Goal: Task Accomplishment & Management: Use online tool/utility

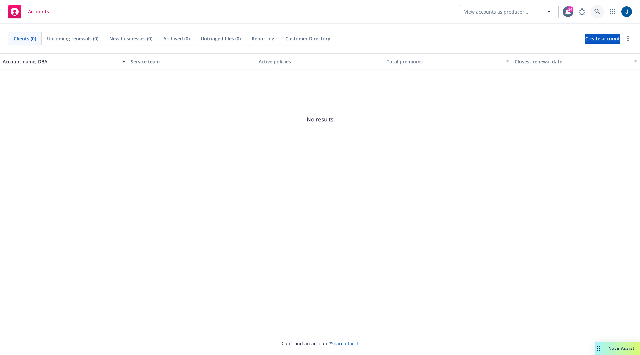
click at [599, 10] on icon at bounding box center [598, 12] width 6 height 6
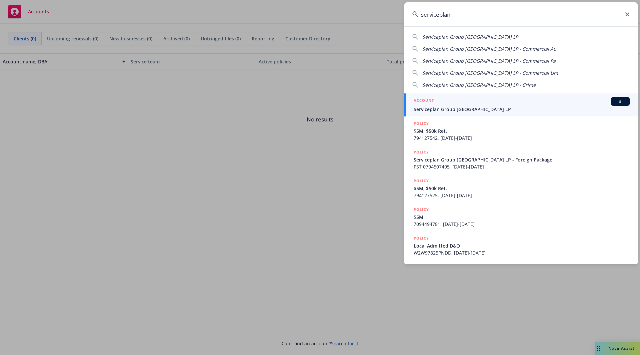
type input "serviceplan"
click at [476, 106] on span "Serviceplan Group [GEOGRAPHIC_DATA] LP" at bounding box center [522, 109] width 216 height 7
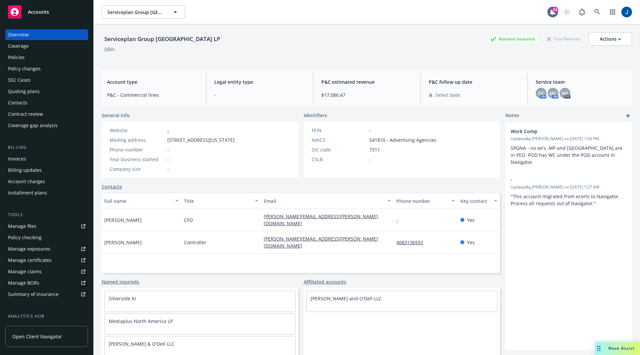
click at [30, 57] on div "Policies" at bounding box center [46, 57] width 77 height 11
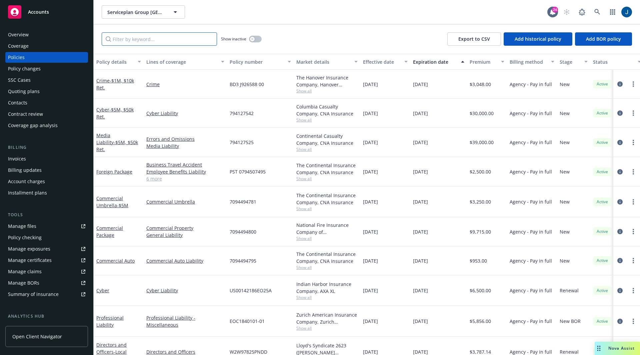
click at [170, 38] on input "Filter by keyword..." at bounding box center [159, 38] width 115 height 13
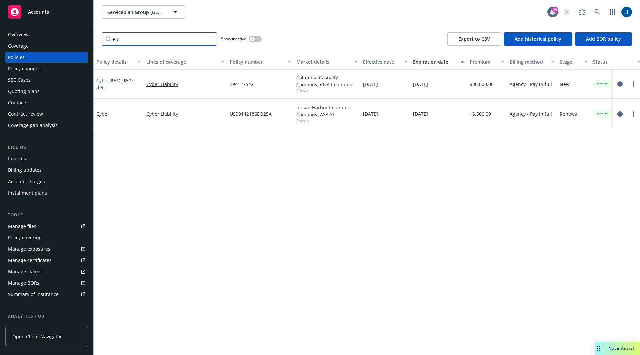
type input "e&o"
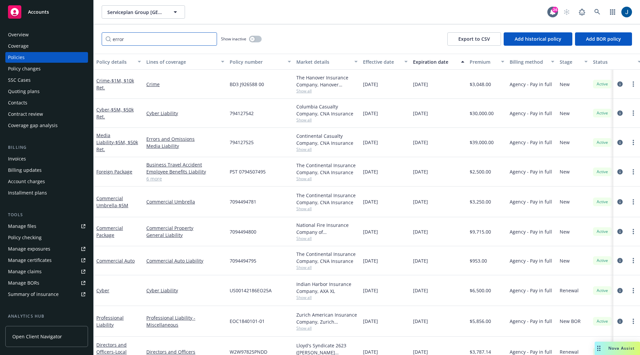
type input "errors"
click at [131, 40] on input "Filter by keyword..." at bounding box center [159, 38] width 115 height 13
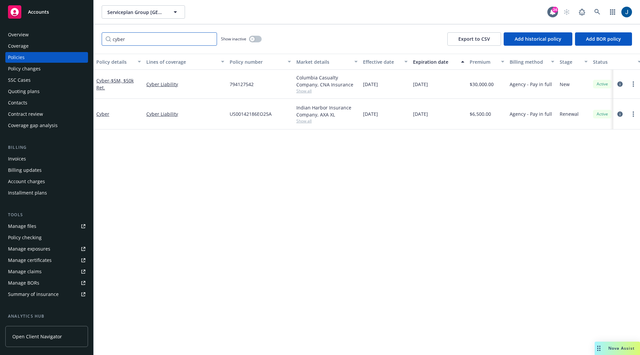
type input "cyber"
click at [171, 97] on div "Cyber Liability" at bounding box center [185, 84] width 83 height 29
click at [312, 178] on div "Policy details Lines of coverage Policy number Market details Effective date Ex…" at bounding box center [367, 204] width 547 height 301
drag, startPoint x: 373, startPoint y: 145, endPoint x: 355, endPoint y: 63, distance: 84.8
click at [355, 63] on div "Policy details Lines of coverage Policy number Market details Effective date Ex…" at bounding box center [367, 204] width 547 height 301
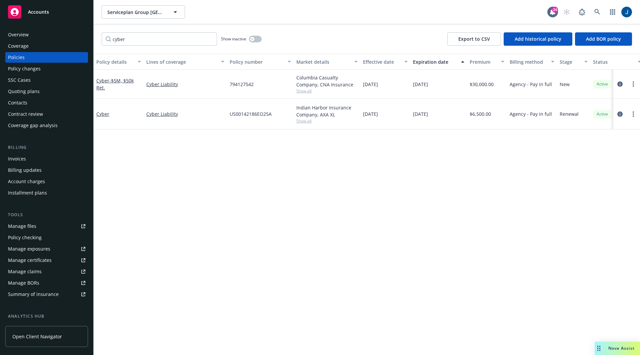
click at [374, 132] on div "Policy details Lines of coverage Policy number Market details Effective date Ex…" at bounding box center [367, 204] width 547 height 301
drag, startPoint x: 437, startPoint y: 136, endPoint x: 416, endPoint y: 130, distance: 21.4
click at [415, 126] on div "Policy details Lines of coverage Policy number Market details Effective date Ex…" at bounding box center [367, 204] width 547 height 301
click at [417, 131] on div "Policy details Lines of coverage Policy number Market details Effective date Ex…" at bounding box center [367, 204] width 547 height 301
click at [209, 157] on div "Policy details Lines of coverage Policy number Market details Effective date Ex…" at bounding box center [367, 204] width 547 height 301
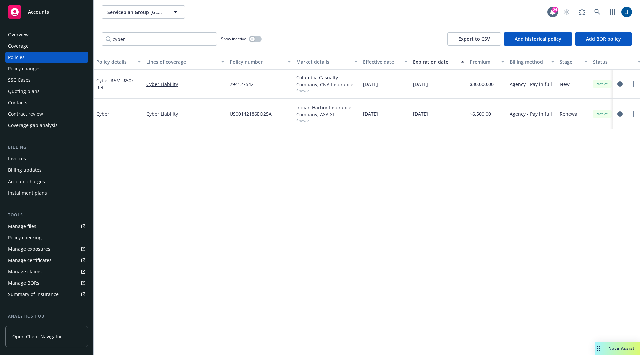
click at [544, 209] on div "Policy details Lines of coverage Policy number Market details Effective date Ex…" at bounding box center [367, 204] width 547 height 301
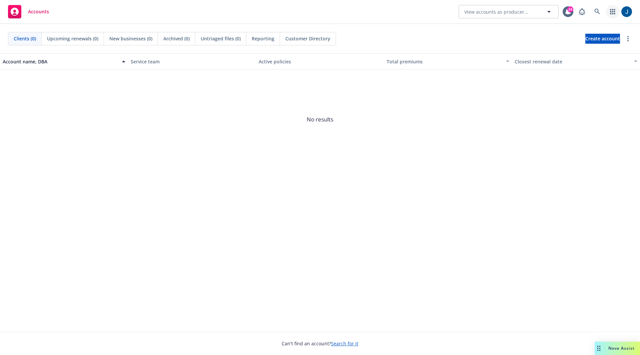
click at [612, 11] on icon "button" at bounding box center [612, 11] width 5 height 5
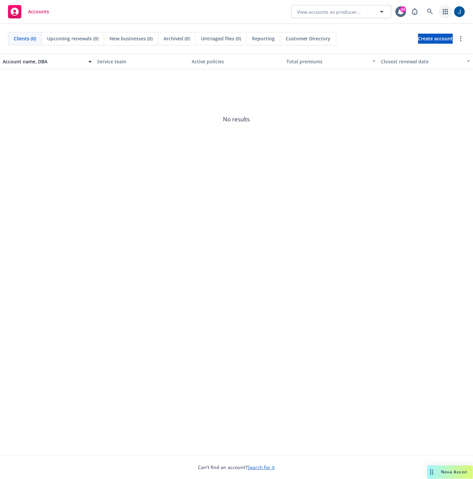
click at [443, 13] on icon "button" at bounding box center [445, 11] width 5 height 5
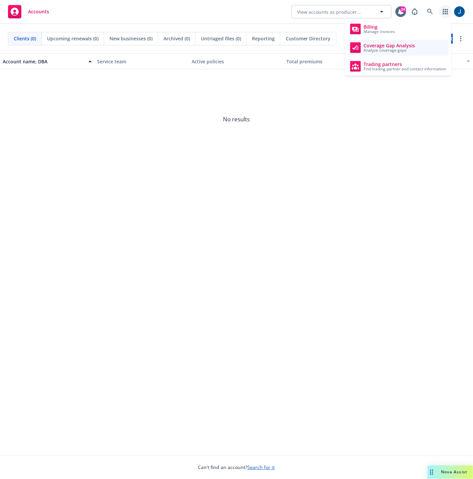
click at [400, 48] on span "Analyze coverage gaps" at bounding box center [388, 50] width 51 height 4
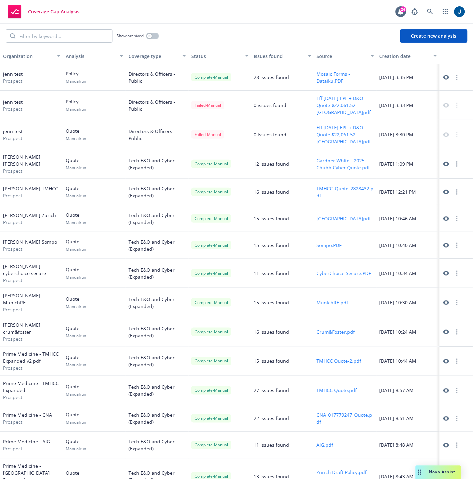
click at [437, 34] on button "Create new analysis" at bounding box center [433, 35] width 67 height 13
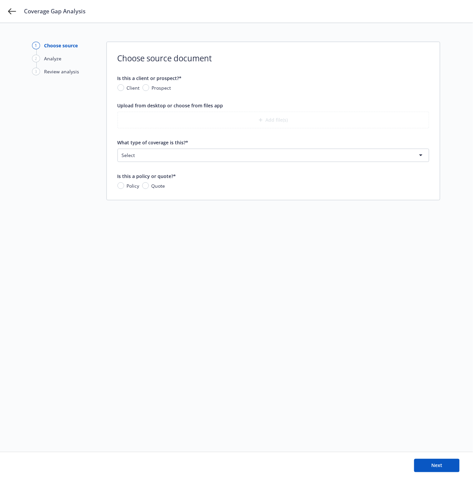
click at [149, 90] on span "Prospect" at bounding box center [160, 87] width 22 height 7
click at [149, 90] on input "Prospect" at bounding box center [145, 87] width 7 height 7
radio input "true"
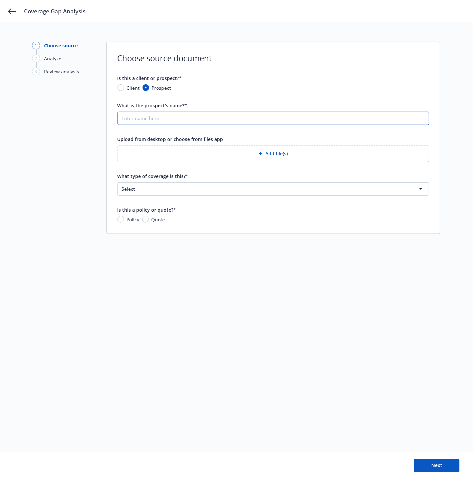
click at [151, 117] on input "What is the prospect's name?*" at bounding box center [273, 118] width 311 height 13
type input "jenn test"
click at [184, 151] on button "Add file(s)" at bounding box center [272, 153] width 311 height 17
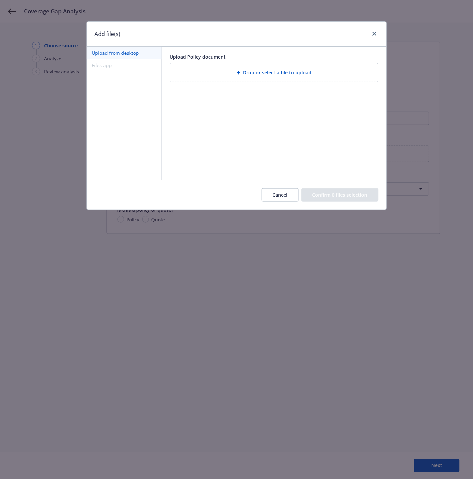
click at [257, 73] on span "Drop or select a file to upload" at bounding box center [277, 72] width 68 height 7
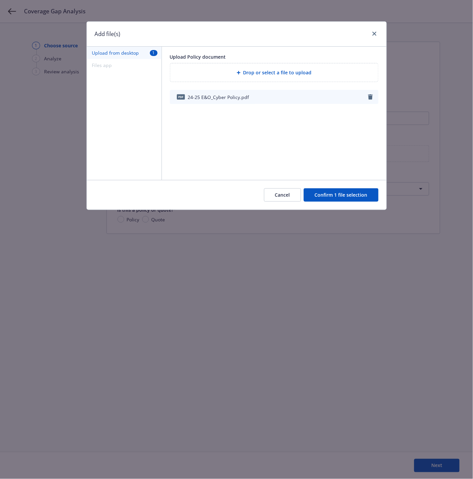
click at [331, 195] on button "Confirm 1 file selection" at bounding box center [340, 194] width 75 height 13
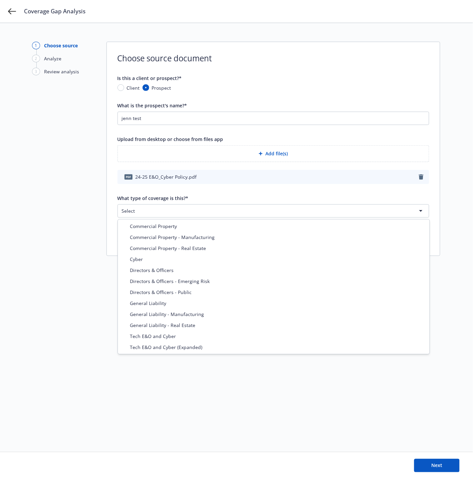
click at [180, 208] on html "Coverage Gap Analysis 1 Choose source 2 Analyze 3 Review analysis Choose source…" at bounding box center [236, 239] width 473 height 479
select select "ERRORS_AND_OMISSIONS"
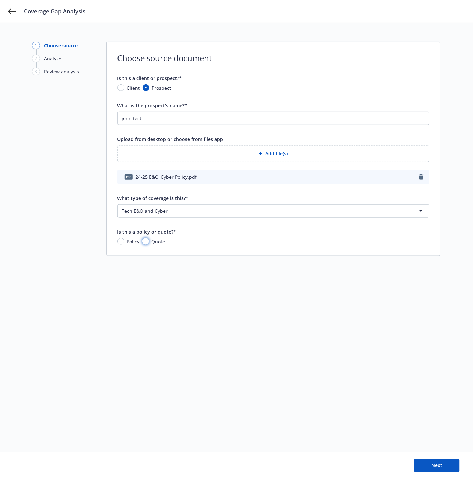
click at [148, 243] on input "Quote" at bounding box center [145, 241] width 7 height 7
radio input "true"
click at [122, 240] on input "Policy" at bounding box center [120, 241] width 7 height 7
radio input "true"
click at [452, 466] on button "Next" at bounding box center [436, 465] width 45 height 13
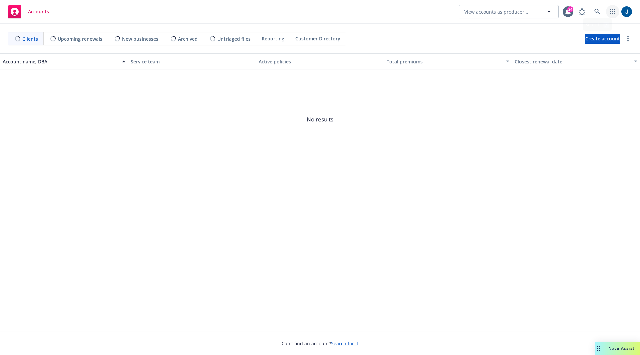
click at [611, 13] on icon "button" at bounding box center [612, 11] width 5 height 5
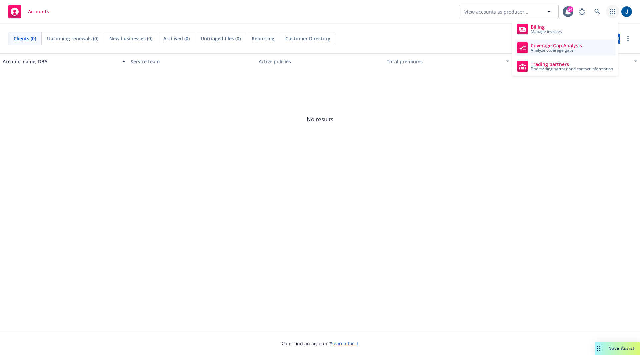
click at [572, 48] on span "Analyze coverage gaps" at bounding box center [556, 50] width 51 height 4
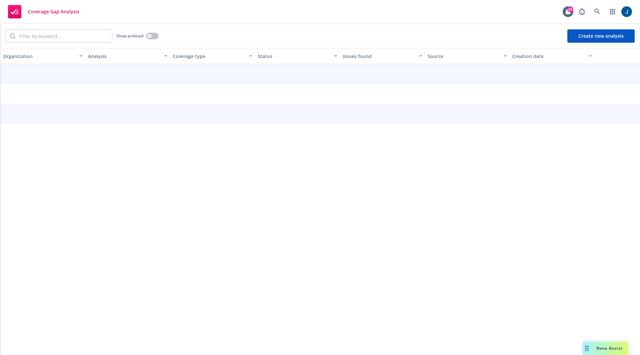
click at [599, 34] on button "Create new analysis" at bounding box center [601, 35] width 67 height 13
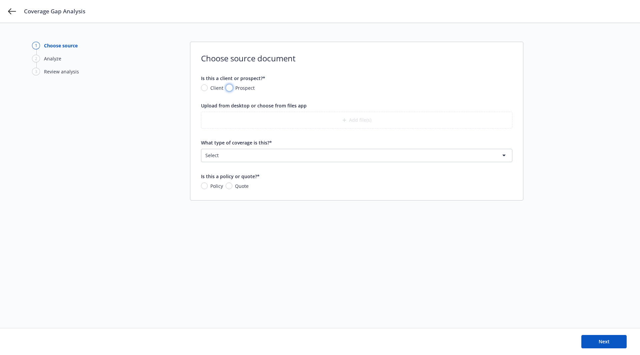
click at [229, 88] on input "Prospect" at bounding box center [229, 87] width 7 height 7
radio input "true"
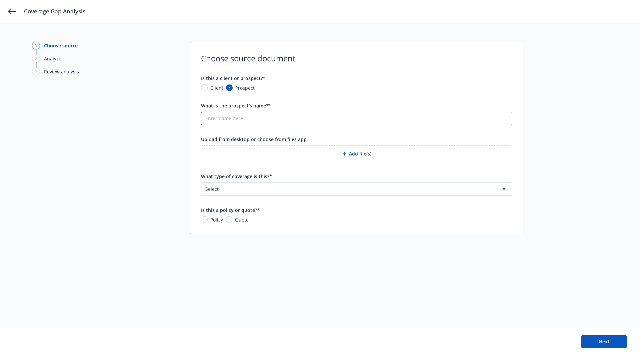
click at [304, 123] on input "What is the prospect's name?*" at bounding box center [356, 118] width 311 height 13
type input "clara analytics"
click at [206, 89] on input "Client" at bounding box center [204, 87] width 7 height 7
radio input "true"
click at [252, 119] on button "Nothing selected" at bounding box center [356, 118] width 311 height 13
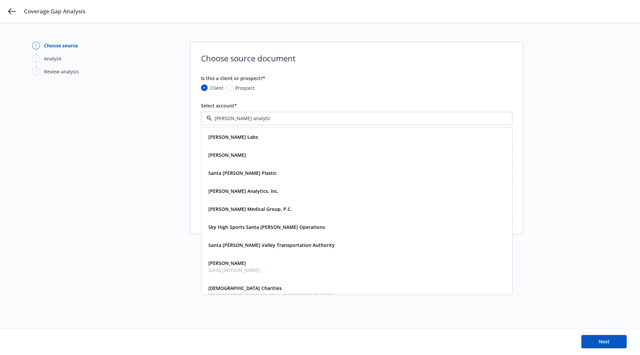
type input "clara analytics"
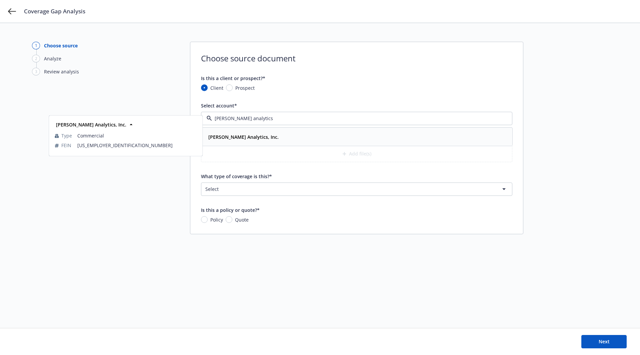
click at [238, 138] on strong "Clara Analytics, Inc." at bounding box center [243, 137] width 70 height 6
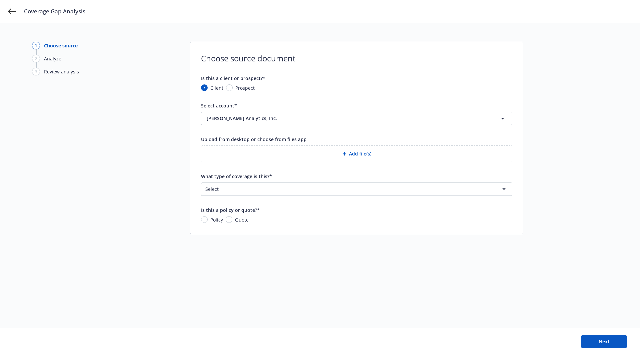
click at [316, 155] on button "Add file(s)" at bounding box center [356, 153] width 311 height 17
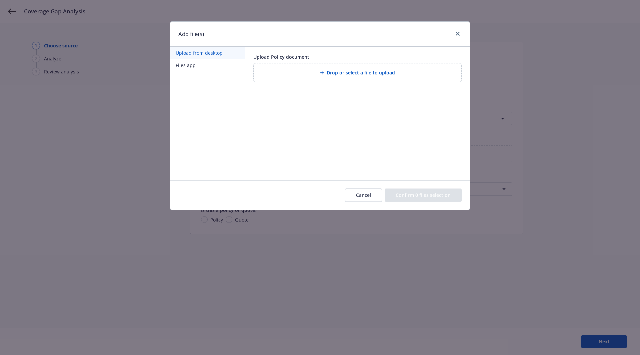
click at [356, 70] on span "Drop or select a file to upload" at bounding box center [361, 72] width 68 height 7
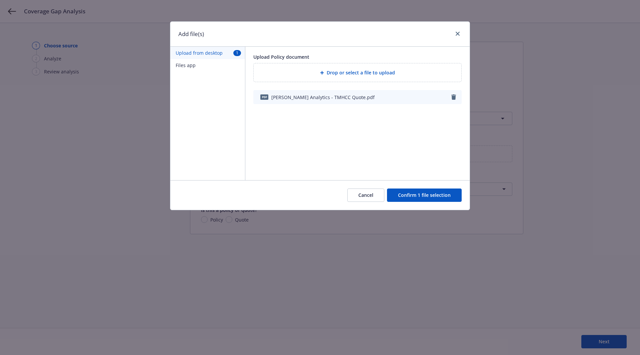
click at [421, 193] on button "Confirm 1 file selection" at bounding box center [424, 194] width 75 height 13
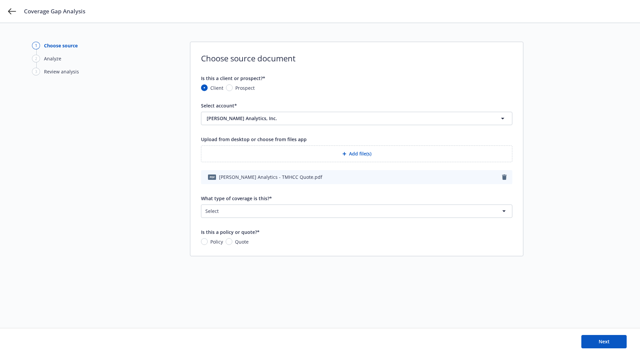
click at [274, 209] on html "Coverage Gap Analysis 1 Choose source 2 Analyze 3 Review analysis Choose source…" at bounding box center [320, 177] width 640 height 355
click at [254, 210] on html "Coverage Gap Analysis 1 Choose source 2 Analyze 3 Review analysis Choose source…" at bounding box center [320, 177] width 640 height 355
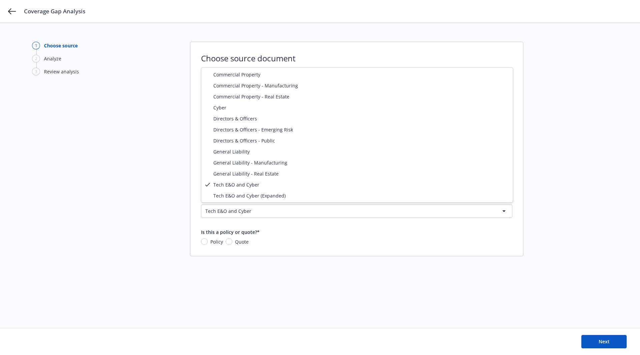
select select "ERRORS_AND_OMISSIONS_CYBER_EXPANDED"
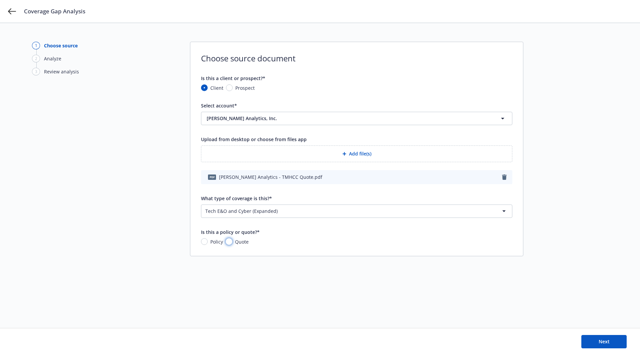
click at [229, 240] on input "Quote" at bounding box center [229, 241] width 7 height 7
radio input "true"
click at [606, 346] on button "Next" at bounding box center [604, 341] width 45 height 13
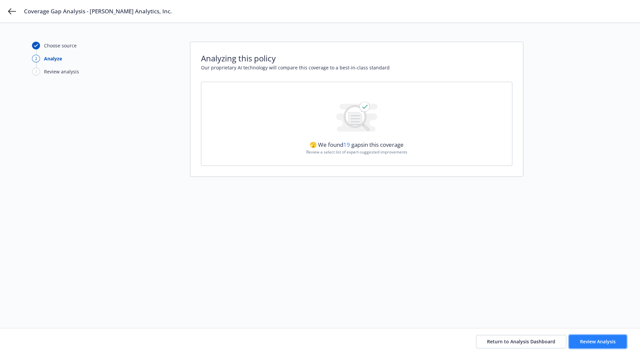
click at [603, 338] on span "Review Analysis" at bounding box center [598, 341] width 36 height 6
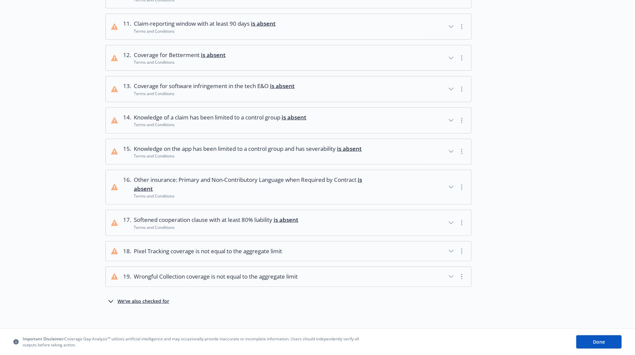
scroll to position [381, 0]
click at [153, 297] on div "We've also checked for" at bounding box center [143, 301] width 52 height 8
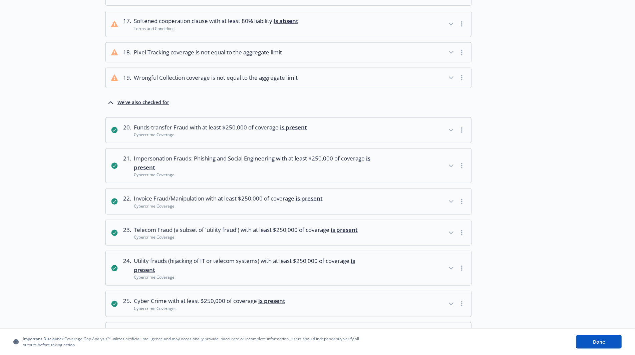
scroll to position [566, 0]
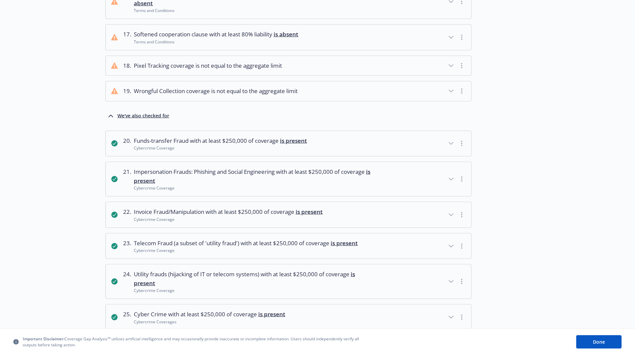
click at [566, 202] on div at bounding box center [542, 215] width 122 height 26
click at [453, 175] on icon "button" at bounding box center [451, 179] width 8 height 8
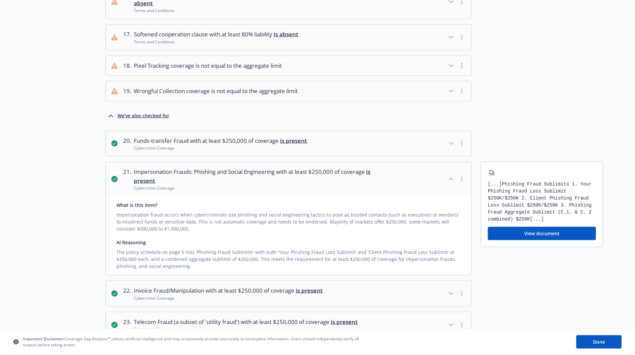
click at [328, 219] on div "Impersonation fraud occurs when cybercriminals use phishing and social engineer…" at bounding box center [288, 220] width 344 height 24
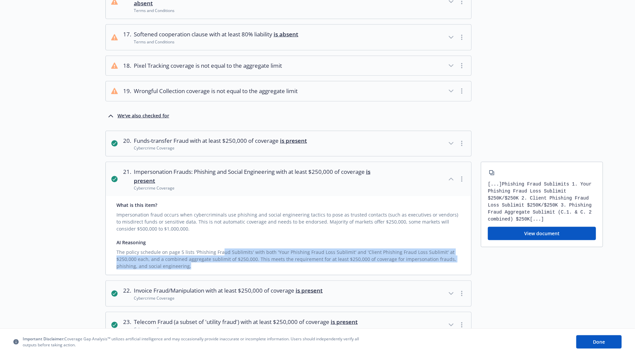
drag, startPoint x: 228, startPoint y: 254, endPoint x: 233, endPoint y: 247, distance: 8.0
click at [221, 246] on div "The policy schedule on page 5 lists 'Phishing Fraud Sublimits' with both 'Your …" at bounding box center [288, 258] width 344 height 24
click at [233, 247] on div "The policy schedule on page 5 lists 'Phishing Fraud Sublimits' with both 'Your …" at bounding box center [288, 258] width 344 height 24
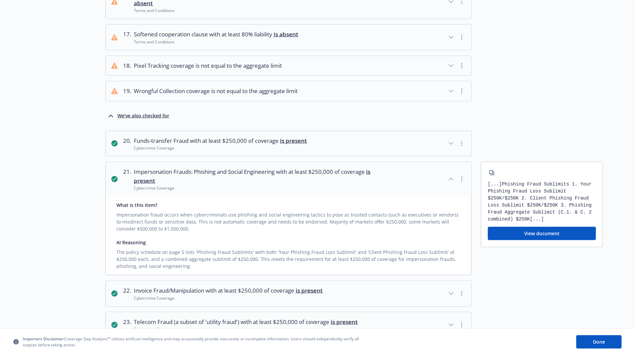
click at [525, 261] on div "[...] Phishing Fraud Sublimits 1. Your Phishing Fraud Loss Sublimit $250K/$250K…" at bounding box center [542, 218] width 122 height 113
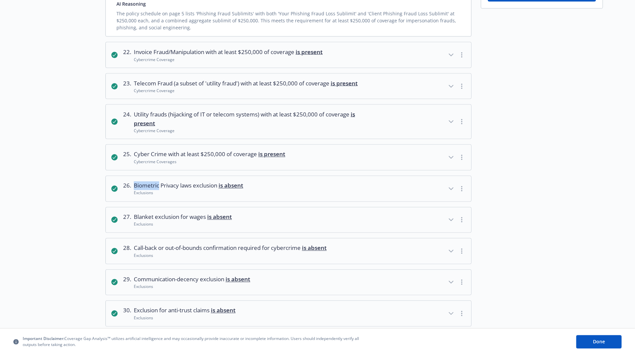
click at [447, 181] on button "26 . Biometric Privacy laws exclusion is absent Exclusions" at bounding box center [288, 188] width 365 height 25
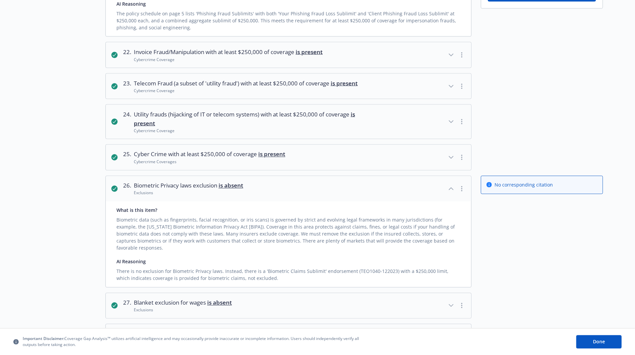
drag, startPoint x: 294, startPoint y: 259, endPoint x: 278, endPoint y: 263, distance: 16.4
click at [278, 265] on div "There is no exclusion for Biometric Privacy laws. Instead, there is a 'Biometri…" at bounding box center [288, 273] width 344 height 17
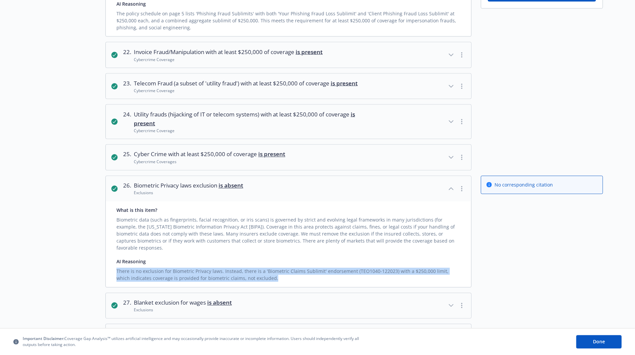
drag, startPoint x: 279, startPoint y: 261, endPoint x: 283, endPoint y: 248, distance: 13.9
click at [283, 258] on div "AI Reasoning There is no exclusion for Biometric Privacy laws. Instead, there i…" at bounding box center [288, 270] width 344 height 24
click at [283, 258] on div "AI Reasoning" at bounding box center [288, 261] width 344 height 7
drag, startPoint x: 282, startPoint y: 261, endPoint x: 281, endPoint y: 252, distance: 9.4
click at [281, 265] on div "There is no exclusion for Biometric Privacy laws. Instead, there is a 'Biometri…" at bounding box center [288, 273] width 344 height 17
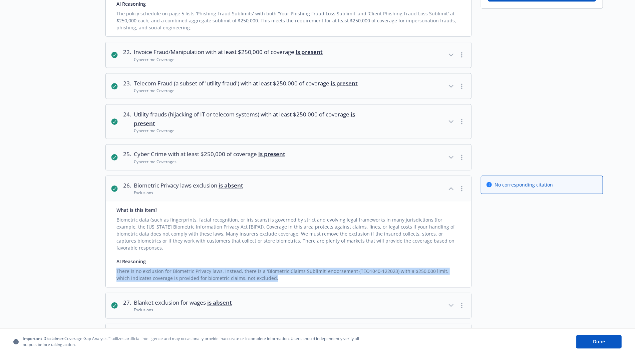
click at [281, 265] on div "There is no exclusion for Biometric Privacy laws. Instead, there is a 'Biometri…" at bounding box center [288, 273] width 344 height 17
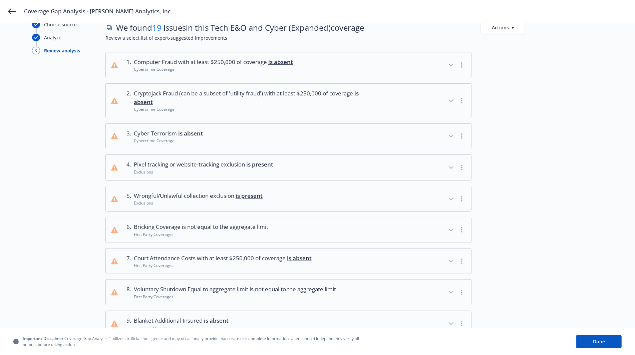
scroll to position [0, 0]
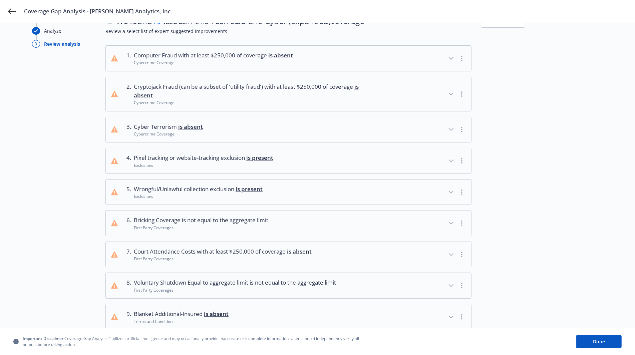
click at [534, 192] on div at bounding box center [542, 192] width 122 height 26
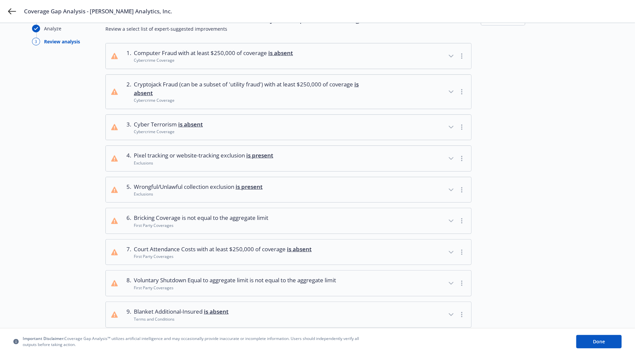
scroll to position [30, 0]
click at [451, 218] on icon "button" at bounding box center [451, 221] width 8 height 8
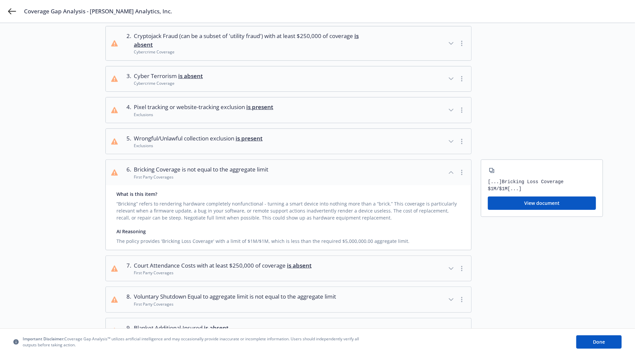
scroll to position [80, 0]
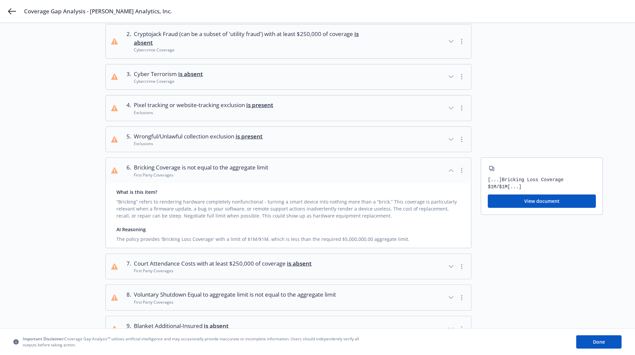
click at [530, 82] on div at bounding box center [542, 77] width 122 height 26
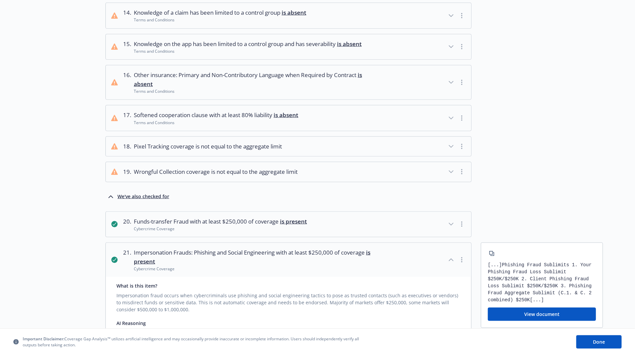
scroll to position [6, 0]
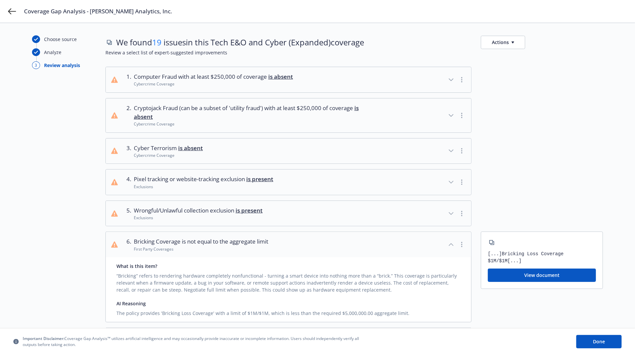
click at [448, 179] on icon "button" at bounding box center [451, 182] width 8 height 8
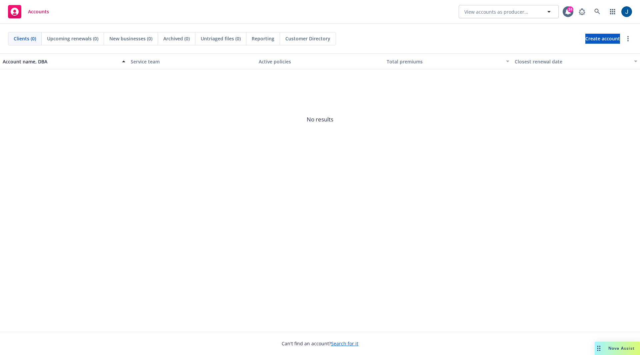
click at [614, 345] on span "Nova Assist" at bounding box center [622, 348] width 26 height 6
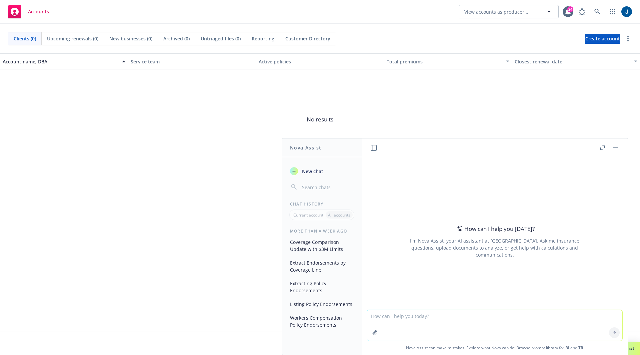
click at [533, 322] on textarea at bounding box center [494, 325] width 255 height 31
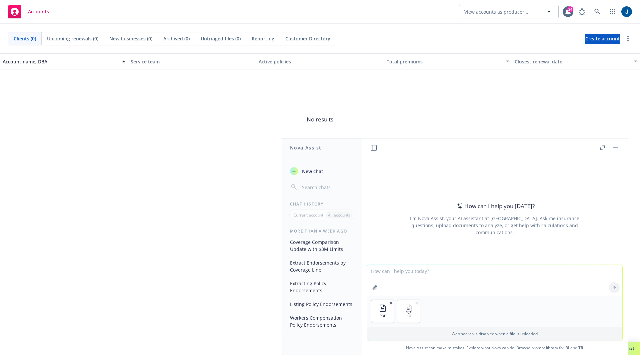
click at [434, 284] on textarea at bounding box center [494, 280] width 255 height 31
click at [441, 285] on textarea at bounding box center [494, 280] width 255 height 31
type textarea "Compare the Quote and the Binder"
click at [19, 10] on rect at bounding box center [14, 11] width 13 height 13
click at [626, 155] on header at bounding box center [495, 147] width 266 height 19
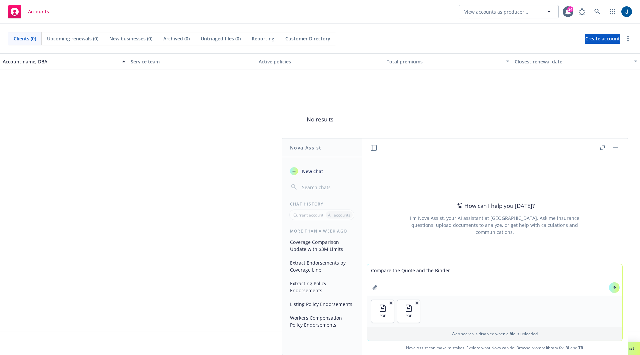
click at [618, 147] on rect "button" at bounding box center [616, 147] width 5 height 1
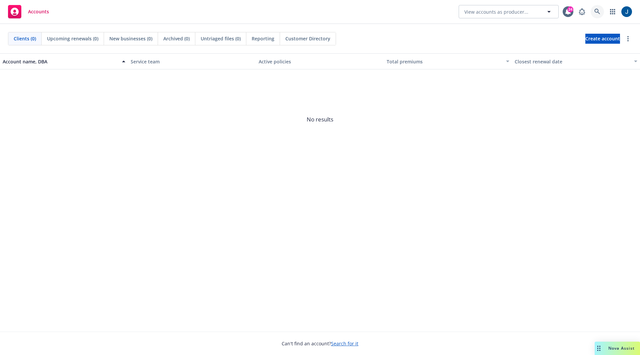
click at [598, 11] on icon at bounding box center [598, 12] width 6 height 6
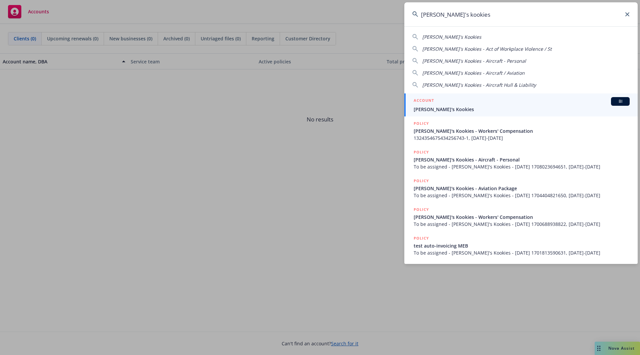
type input "[PERSON_NAME]'s kookies"
click at [462, 110] on span "[PERSON_NAME]'s Kookies" at bounding box center [522, 109] width 216 height 7
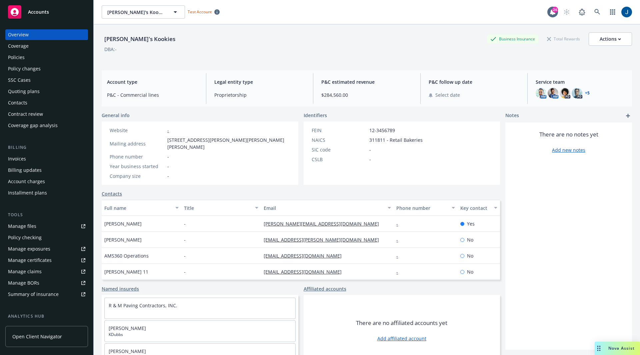
click at [36, 234] on div "Policy checking" at bounding box center [25, 237] width 34 height 11
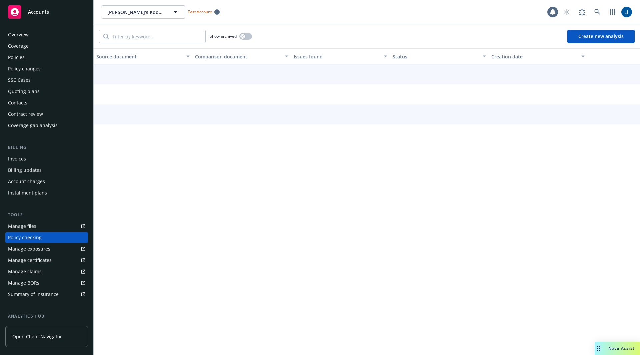
scroll to position [49, 0]
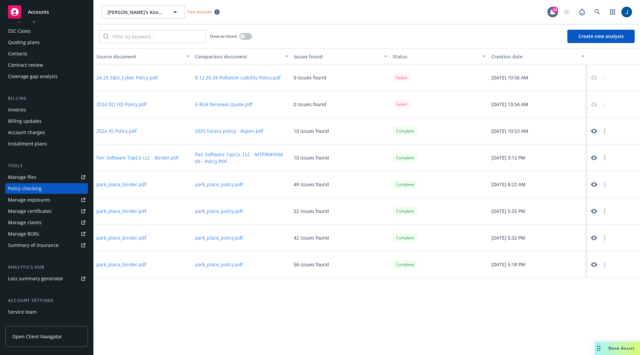
click at [617, 32] on button "Create new analysis" at bounding box center [601, 36] width 67 height 13
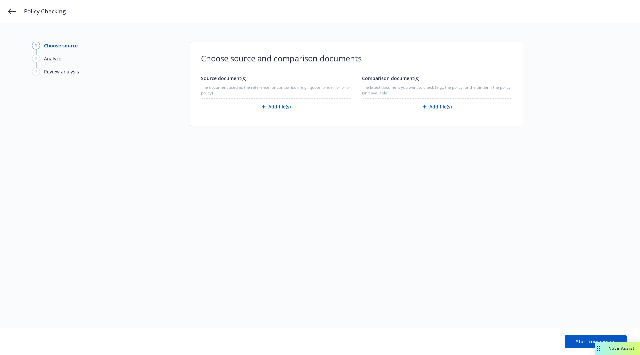
click at [273, 103] on button "Add file(s)" at bounding box center [276, 106] width 150 height 17
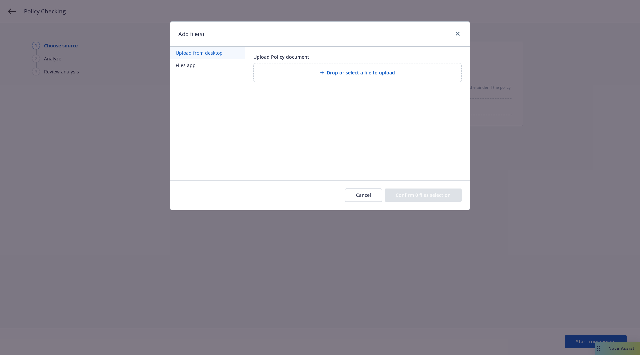
click at [338, 74] on span "Drop or select a file to upload" at bounding box center [361, 72] width 68 height 7
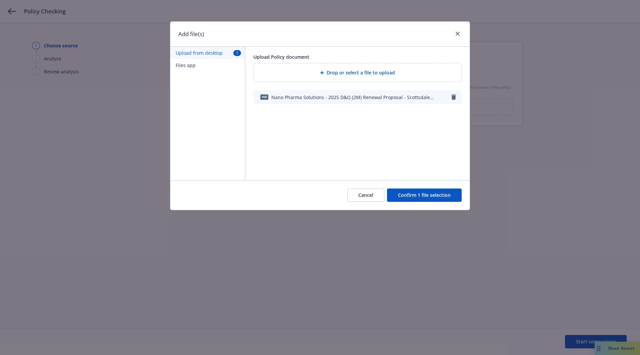
click at [387, 75] on span "Drop or select a file to upload" at bounding box center [361, 72] width 68 height 7
click at [454, 116] on icon "button" at bounding box center [454, 114] width 5 height 5
click at [420, 195] on button "Confirm 1 file selection" at bounding box center [424, 194] width 75 height 13
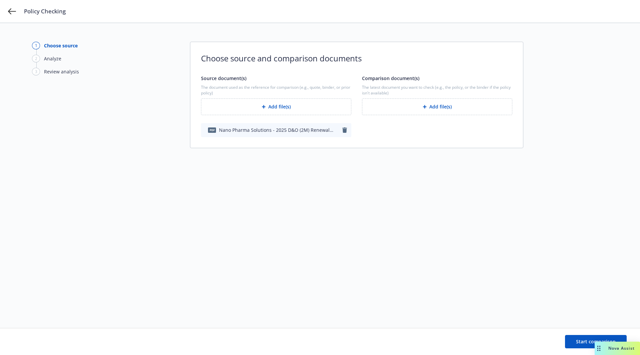
click at [435, 106] on button "Add file(s)" at bounding box center [437, 106] width 150 height 17
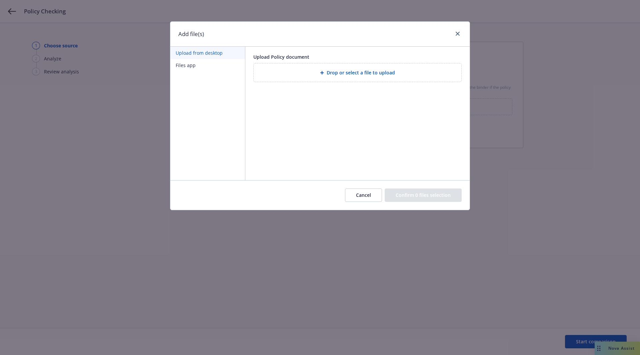
click at [365, 70] on span "Drop or select a file to upload" at bounding box center [361, 72] width 68 height 7
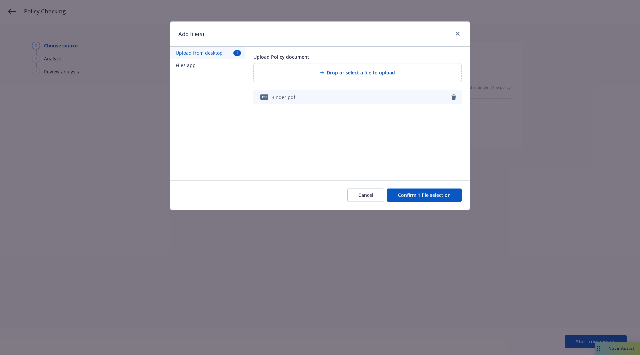
click at [446, 194] on button "Confirm 1 file selection" at bounding box center [424, 194] width 75 height 13
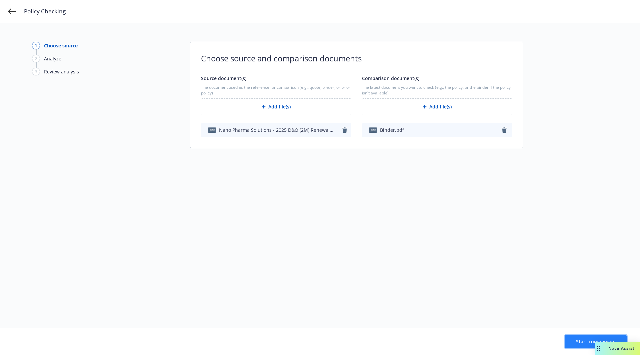
click at [578, 340] on span "Start comparison" at bounding box center [596, 341] width 40 height 6
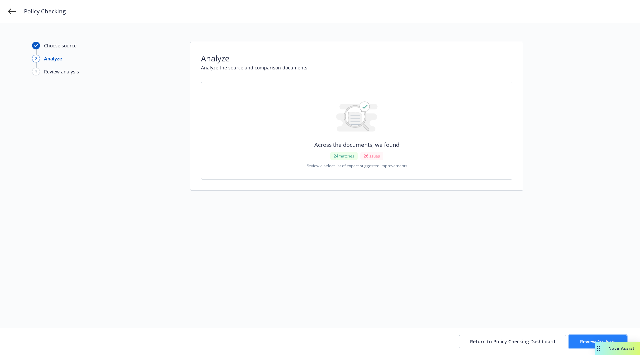
click at [590, 338] on span "Review Analysis" at bounding box center [598, 341] width 36 height 6
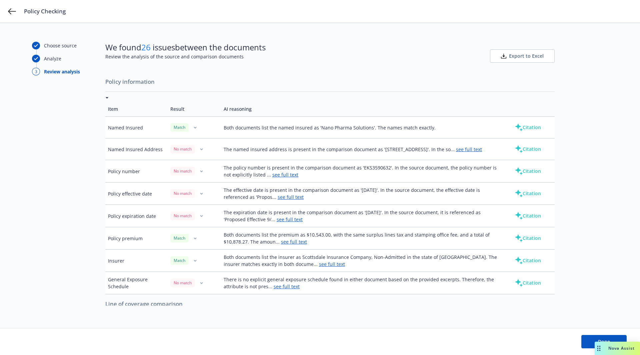
click at [456, 152] on link "see full text" at bounding box center [469, 149] width 26 height 6
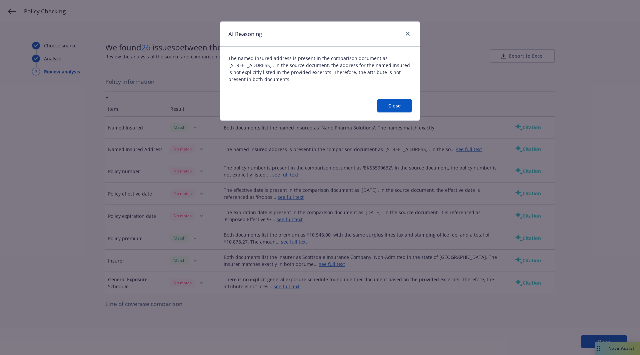
click at [396, 104] on button "Close" at bounding box center [394, 105] width 34 height 13
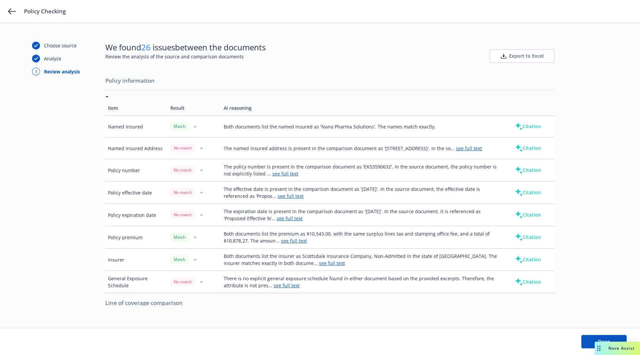
scroll to position [8, 0]
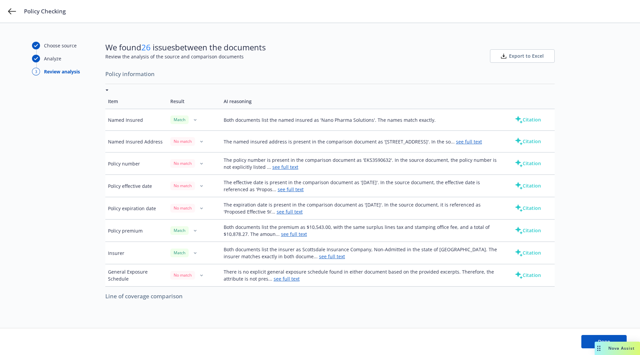
click at [285, 166] on link "see full text" at bounding box center [285, 167] width 26 height 6
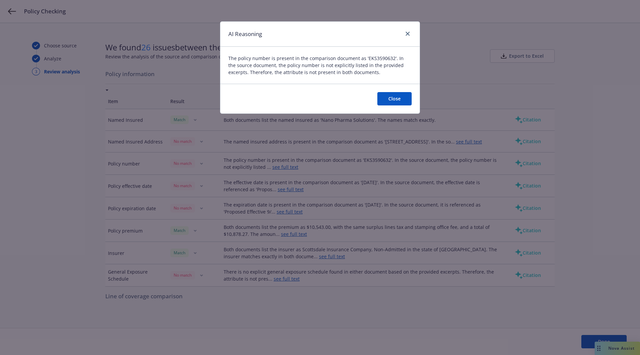
click at [399, 100] on button "Close" at bounding box center [394, 98] width 34 height 13
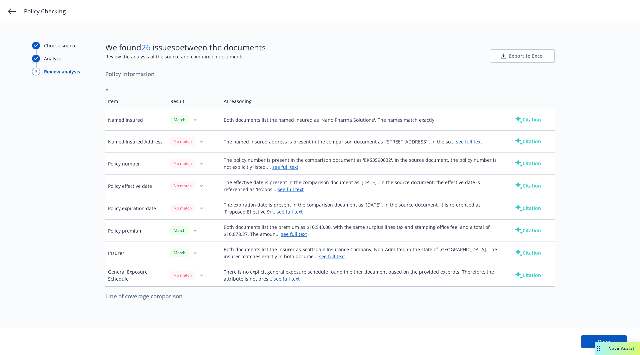
click at [296, 186] on link "see full text" at bounding box center [291, 189] width 26 height 6
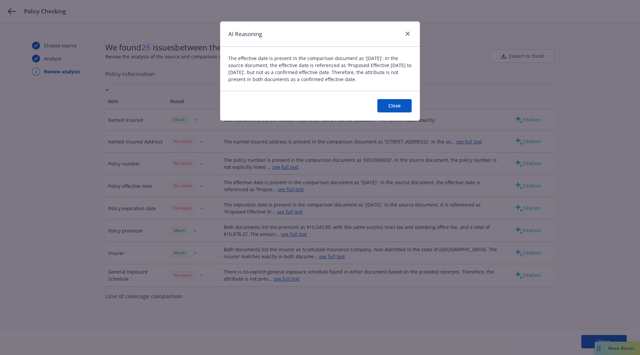
click at [392, 107] on button "Close" at bounding box center [394, 105] width 34 height 13
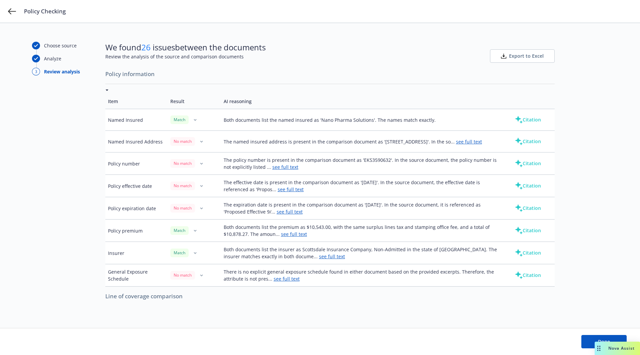
click at [290, 212] on link "see full text" at bounding box center [290, 211] width 26 height 6
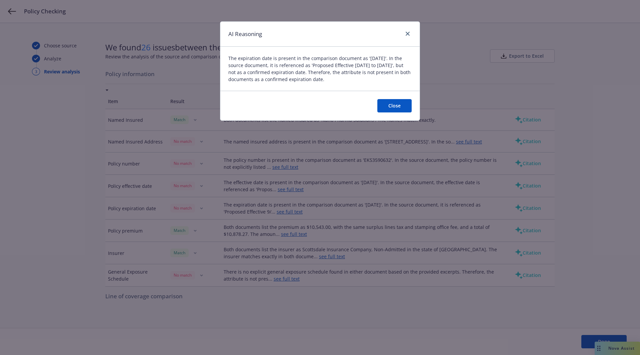
click at [389, 105] on button "Close" at bounding box center [394, 105] width 34 height 13
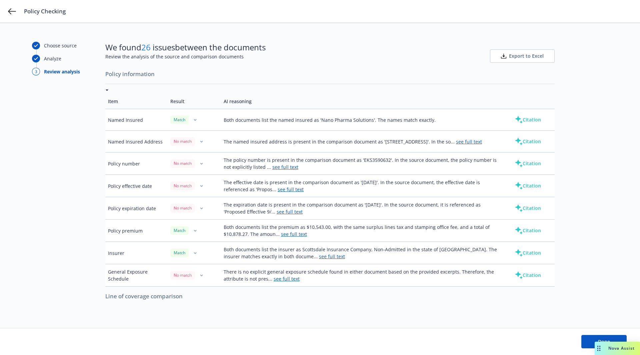
click at [292, 165] on link "see full text" at bounding box center [285, 167] width 26 height 6
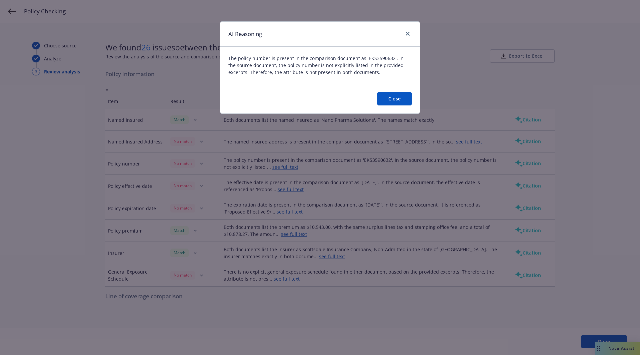
click at [392, 98] on button "Close" at bounding box center [394, 98] width 34 height 13
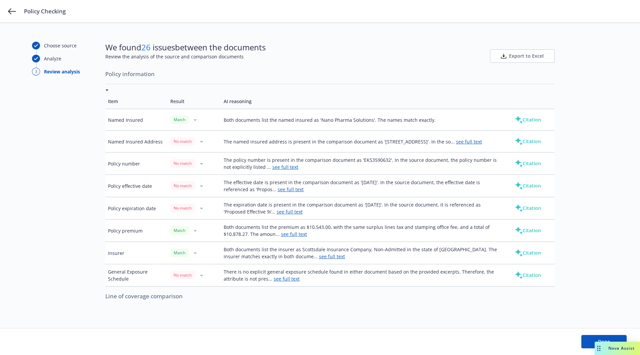
click at [289, 188] on link "see full text" at bounding box center [291, 189] width 26 height 6
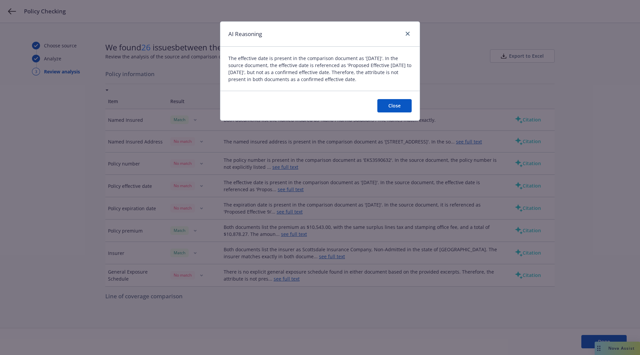
drag, startPoint x: 369, startPoint y: 79, endPoint x: 222, endPoint y: 60, distance: 148.0
click at [222, 60] on div "The effective date is present in the comparison document as '[DATE]'. In the so…" at bounding box center [319, 69] width 199 height 44
copy span "The effective date is present in the comparison document as '[DATE]'. In the so…"
click at [394, 103] on button "Close" at bounding box center [394, 105] width 34 height 13
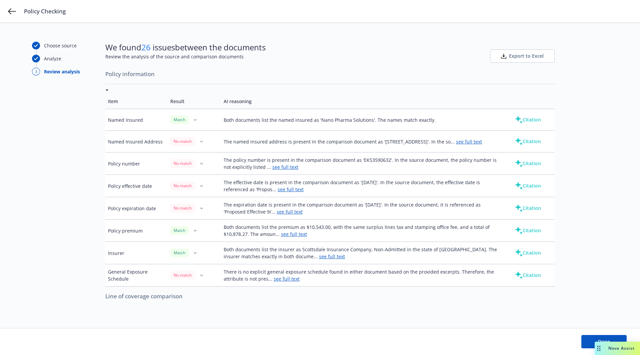
click at [456, 144] on link "see full text" at bounding box center [469, 141] width 26 height 6
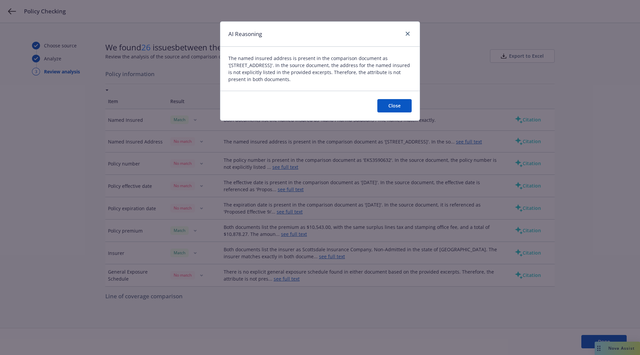
click at [401, 103] on button "Close" at bounding box center [394, 105] width 34 height 13
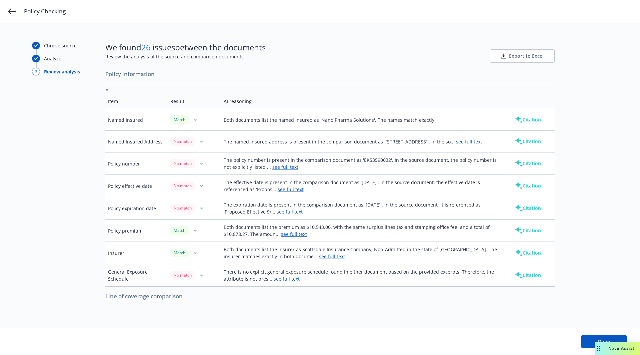
click at [292, 212] on link "see full text" at bounding box center [290, 211] width 26 height 6
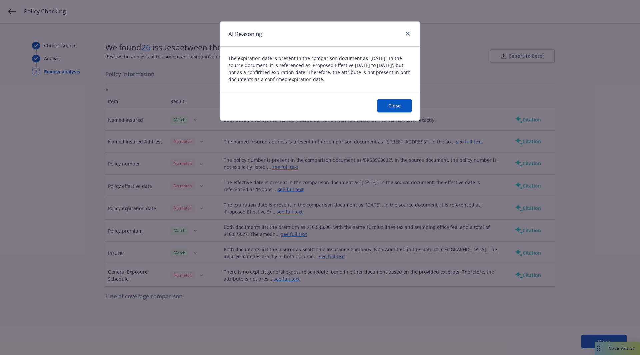
drag, startPoint x: 389, startPoint y: 109, endPoint x: 382, endPoint y: 113, distance: 7.9
click at [389, 109] on button "Close" at bounding box center [394, 105] width 34 height 13
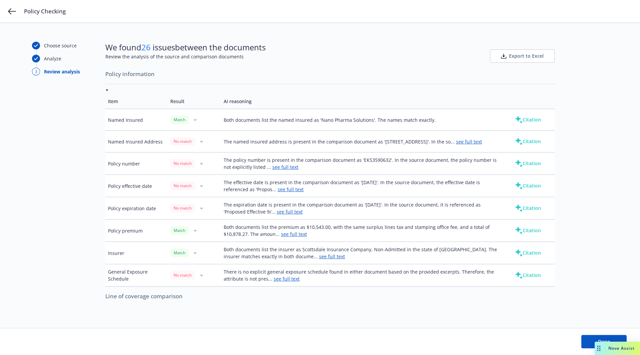
click at [456, 145] on link "see full text" at bounding box center [469, 141] width 26 height 6
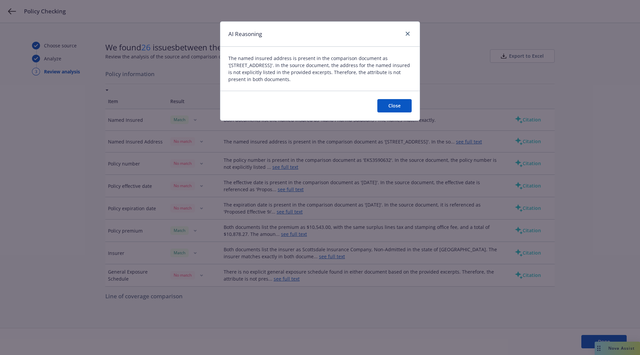
click at [395, 107] on button "Close" at bounding box center [394, 105] width 34 height 13
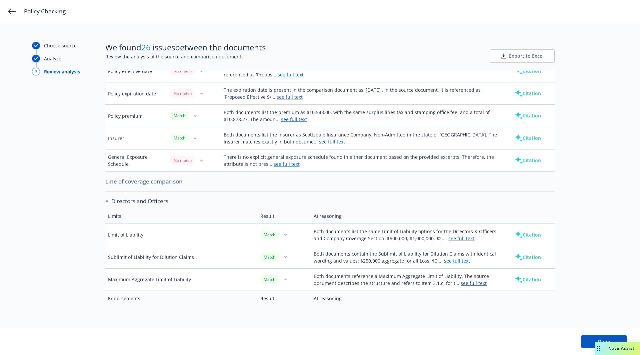
scroll to position [132, 0]
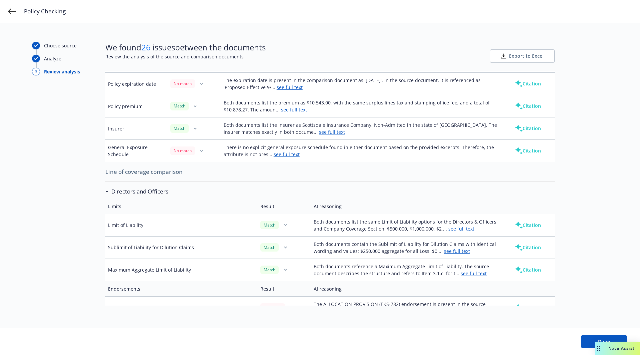
click at [283, 152] on link "see full text" at bounding box center [287, 154] width 26 height 6
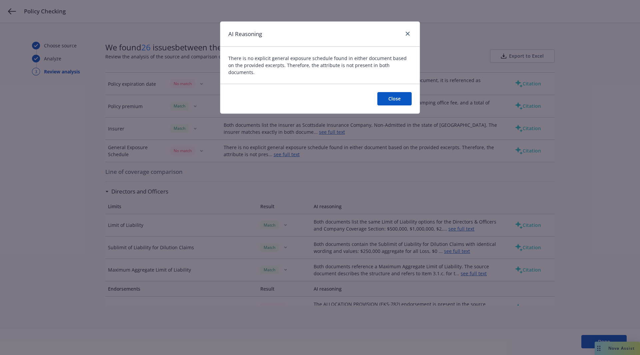
click at [391, 92] on button "Close" at bounding box center [394, 98] width 34 height 13
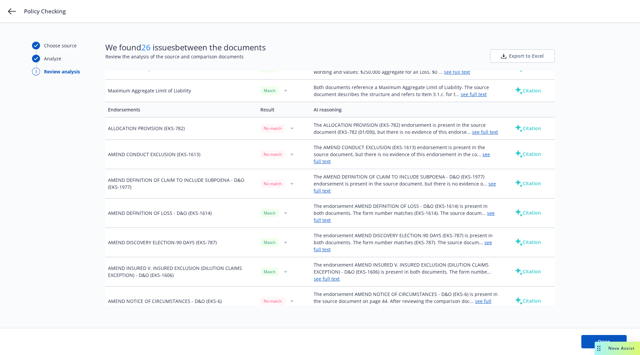
scroll to position [314, 0]
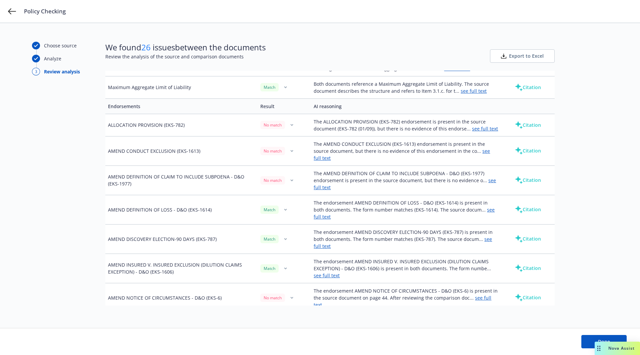
click at [476, 126] on link "see full text" at bounding box center [485, 128] width 26 height 6
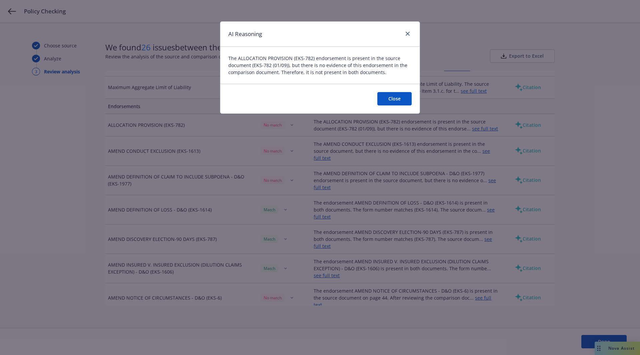
click at [393, 98] on button "Close" at bounding box center [394, 98] width 34 height 13
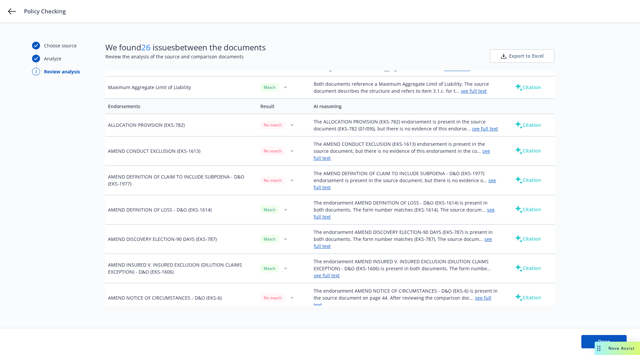
click at [480, 126] on link "see full text" at bounding box center [485, 128] width 26 height 6
click at [292, 124] on button "button" at bounding box center [292, 125] width 8 height 8
click at [290, 139] on link "Mark as wrong" at bounding box center [289, 137] width 54 height 13
click at [288, 121] on button "button" at bounding box center [292, 125] width 8 height 8
click at [282, 134] on link "Mark as wrong" at bounding box center [289, 137] width 54 height 13
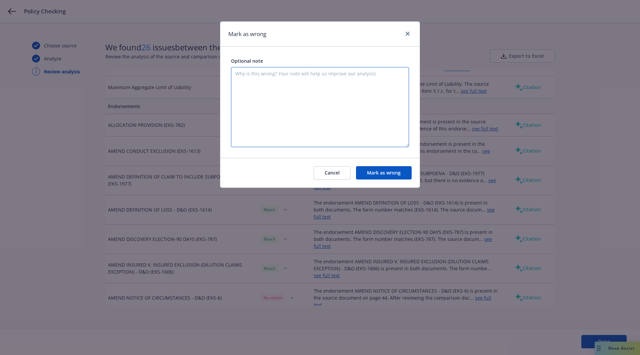
click at [320, 124] on textarea at bounding box center [320, 107] width 178 height 80
type textarea "it was a match "EKS-782 (01/09) > Allocation Provision""
click at [389, 175] on button "Mark as wrong" at bounding box center [384, 172] width 56 height 13
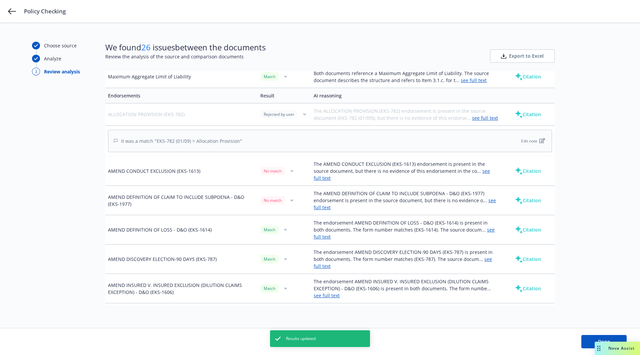
scroll to position [327, 0]
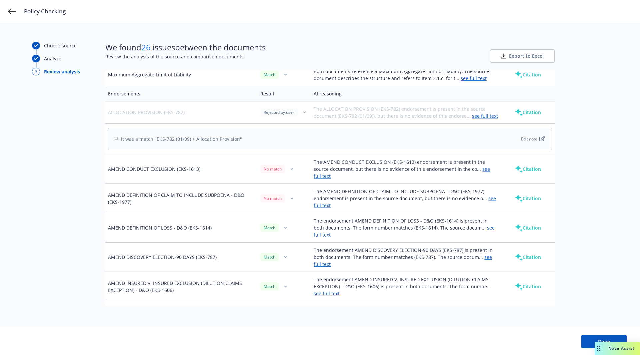
click at [288, 167] on button "button" at bounding box center [292, 169] width 8 height 8
click at [285, 178] on link "Mark as wrong" at bounding box center [289, 180] width 54 height 13
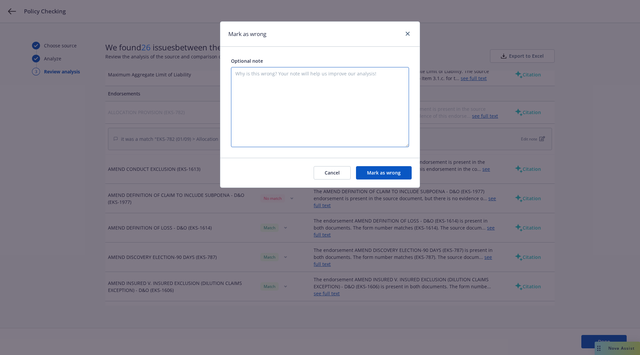
click at [334, 102] on textarea at bounding box center [320, 107] width 178 height 80
type textarea "was a match"
click at [380, 163] on div "Cancel [PERSON_NAME] as wrong" at bounding box center [319, 173] width 199 height 30
click at [381, 169] on button "Mark as wrong" at bounding box center [384, 172] width 56 height 13
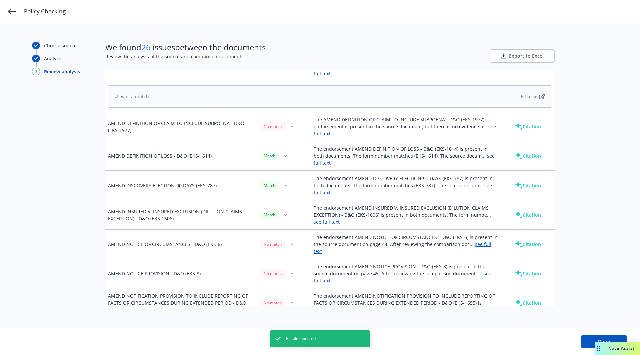
scroll to position [430, 0]
click at [288, 122] on button "button" at bounding box center [292, 126] width 8 height 8
click at [289, 135] on link "Mark as wrong" at bounding box center [289, 137] width 54 height 13
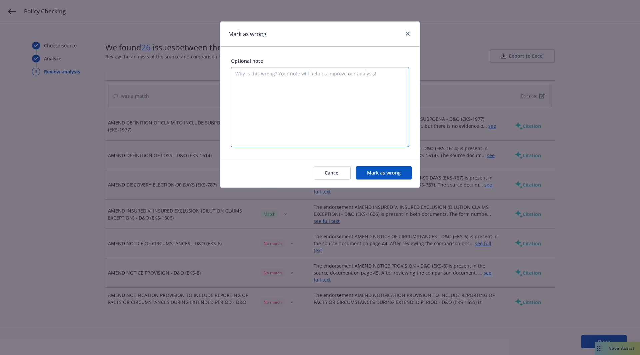
click at [336, 126] on textarea at bounding box center [320, 107] width 178 height 80
type textarea "match"
click at [389, 173] on button "Mark as wrong" at bounding box center [384, 172] width 56 height 13
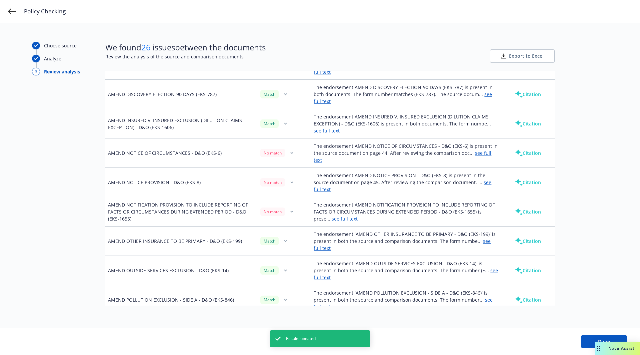
scroll to position [559, 0]
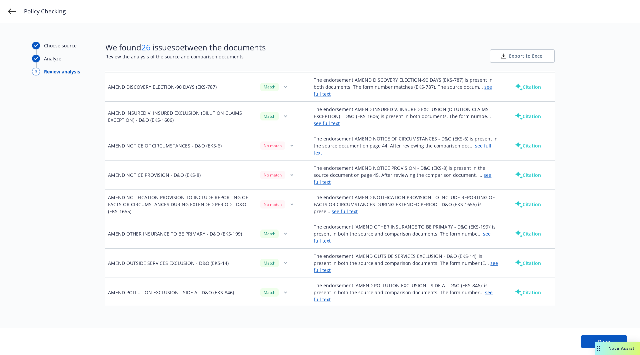
click at [486, 142] on link "see full text" at bounding box center [403, 148] width 178 height 13
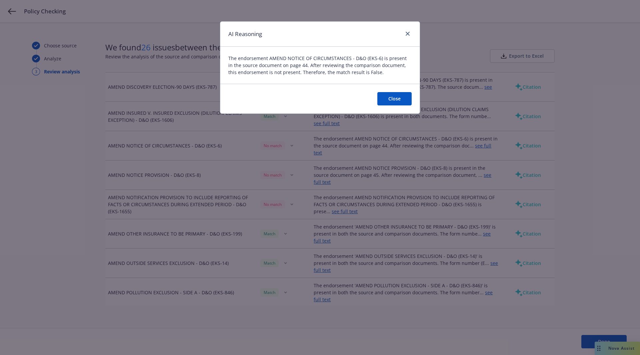
drag, startPoint x: 381, startPoint y: 72, endPoint x: 389, endPoint y: 69, distance: 8.2
click at [389, 71] on span "The endorsement AMEND NOTICE OF CIRCUMSTANCES - D&O (EKS-6) is present in the s…" at bounding box center [319, 65] width 183 height 21
click at [409, 32] on icon "close" at bounding box center [408, 34] width 4 height 4
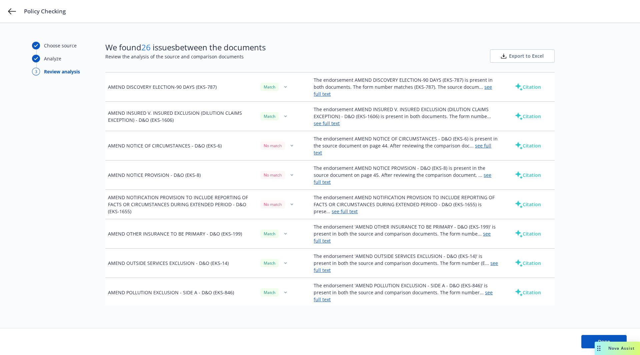
click at [288, 142] on button "button" at bounding box center [292, 146] width 8 height 8
click at [288, 146] on link "Mark as wrong" at bounding box center [289, 145] width 54 height 13
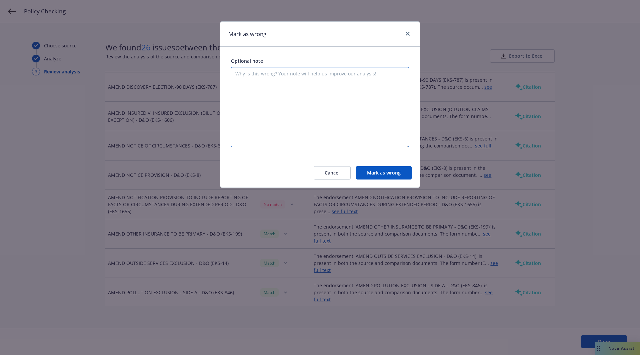
click at [309, 127] on textarea at bounding box center [320, 107] width 178 height 80
type textarea "match"
click at [403, 178] on button "Mark as wrong" at bounding box center [384, 172] width 56 height 13
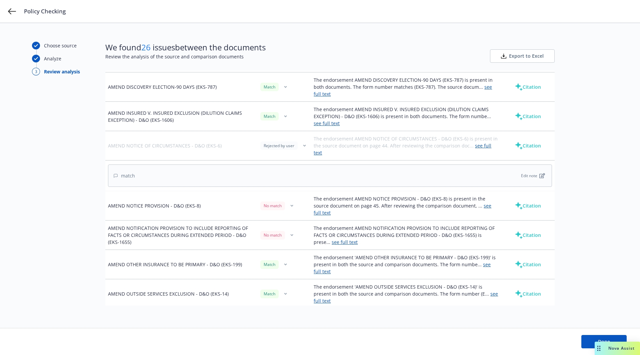
click at [288, 202] on button "button" at bounding box center [292, 206] width 8 height 8
click at [290, 202] on link "Mark as wrong" at bounding box center [289, 201] width 54 height 13
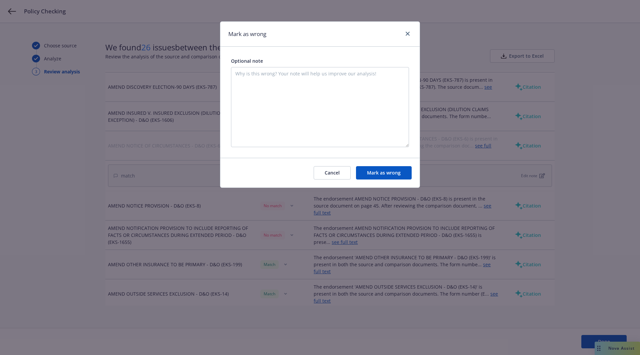
click at [381, 175] on button "Mark as wrong" at bounding box center [384, 172] width 56 height 13
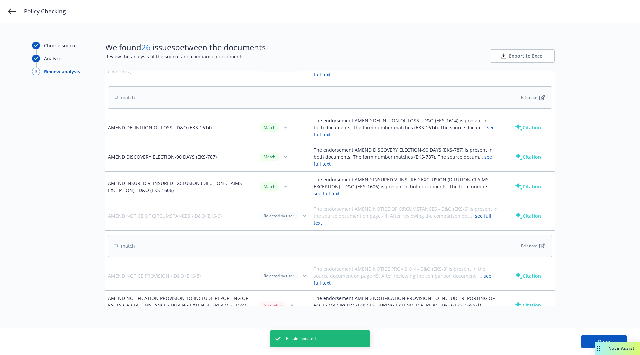
scroll to position [637, 0]
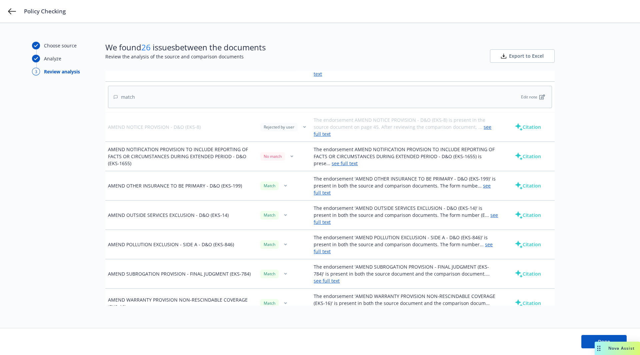
click at [291, 152] on button "button" at bounding box center [292, 156] width 8 height 8
click at [289, 150] on link "Mark as wrong" at bounding box center [289, 151] width 54 height 13
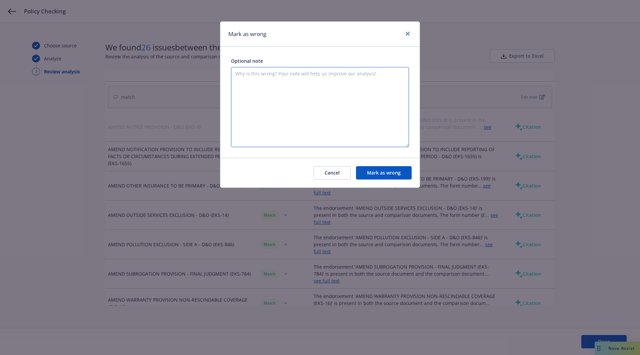
click at [349, 106] on textarea at bounding box center [320, 107] width 178 height 80
type textarea "match"
click at [380, 169] on button "Mark as wrong" at bounding box center [384, 172] width 56 height 13
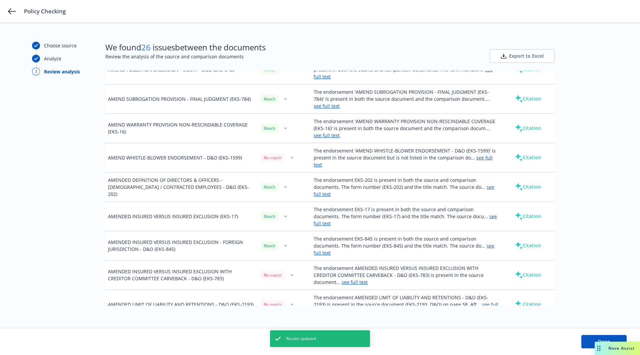
scroll to position [889, 0]
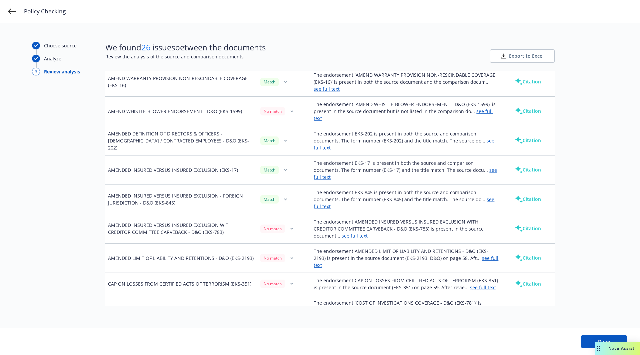
click at [291, 107] on button "button" at bounding box center [292, 111] width 8 height 8
click at [287, 103] on link "Mark as wrong" at bounding box center [289, 101] width 54 height 13
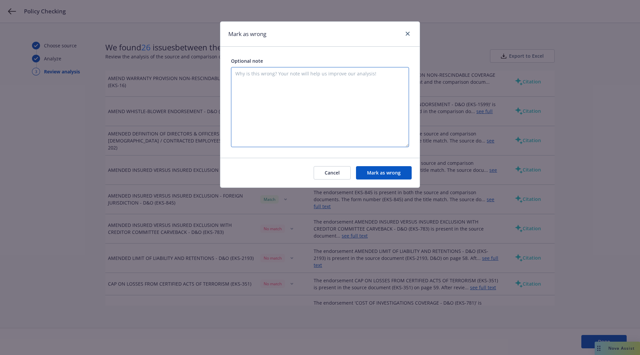
click at [312, 105] on textarea at bounding box center [320, 107] width 178 height 80
type textarea "match"
click at [387, 172] on button "Mark as wrong" at bounding box center [384, 172] width 56 height 13
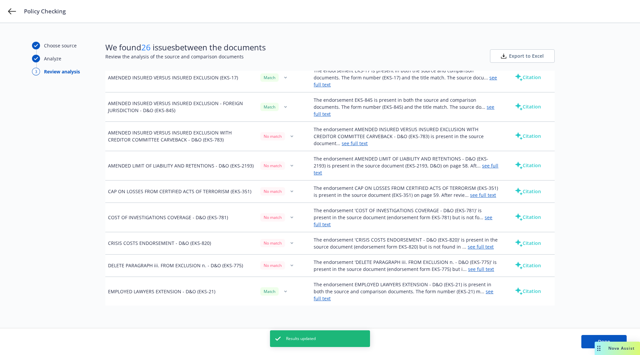
scroll to position [1011, 0]
click at [359, 141] on link "see full text" at bounding box center [355, 144] width 26 height 6
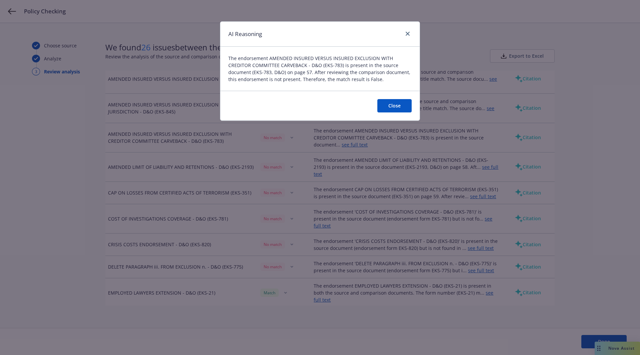
click at [397, 102] on button "Close" at bounding box center [394, 105] width 34 height 13
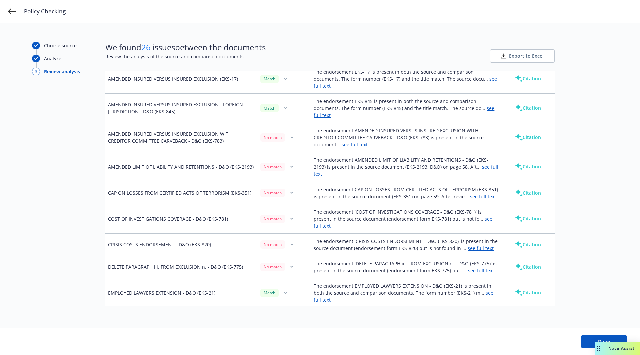
click at [290, 133] on button "button" at bounding box center [292, 137] width 8 height 8
click at [288, 114] on link "Mark as wrong" at bounding box center [289, 116] width 54 height 13
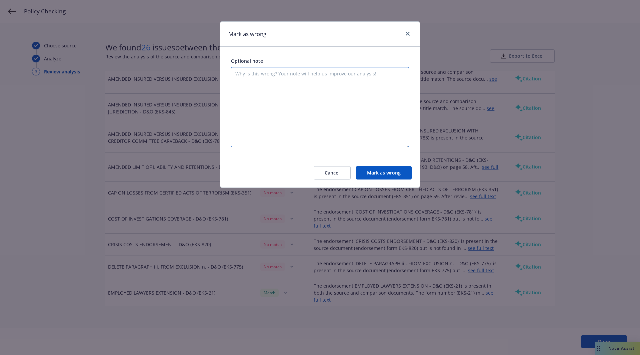
click at [295, 111] on textarea at bounding box center [320, 107] width 178 height 80
click at [400, 166] on div "Cancel [PERSON_NAME] as wrong" at bounding box center [319, 173] width 199 height 30
click at [393, 134] on textarea "match" at bounding box center [320, 107] width 178 height 80
type textarea "match"
click at [396, 173] on button "Mark as wrong" at bounding box center [384, 172] width 56 height 13
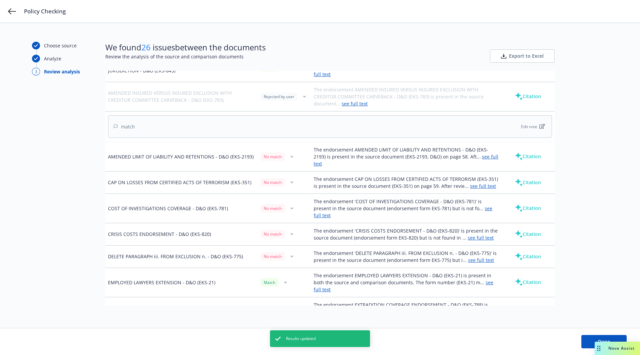
scroll to position [1052, 0]
click at [289, 152] on button "button" at bounding box center [292, 156] width 8 height 8
click at [285, 136] on link "Mark as wrong" at bounding box center [289, 134] width 54 height 13
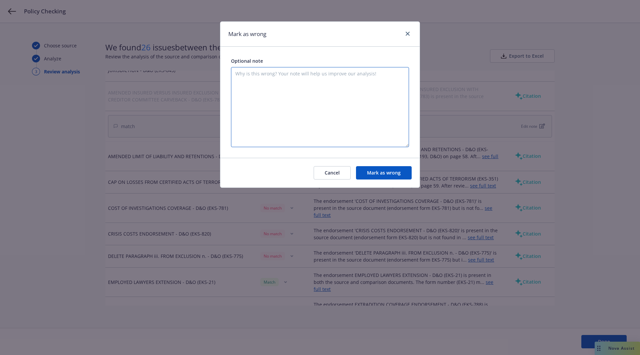
click at [328, 140] on textarea at bounding box center [320, 107] width 178 height 80
type textarea "match"
click at [390, 170] on button "Mark as wrong" at bounding box center [384, 172] width 56 height 13
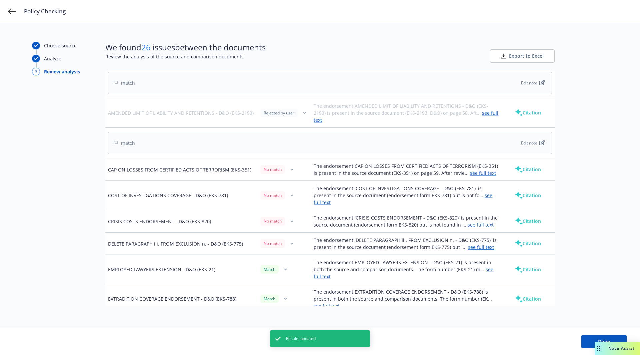
scroll to position [1103, 0]
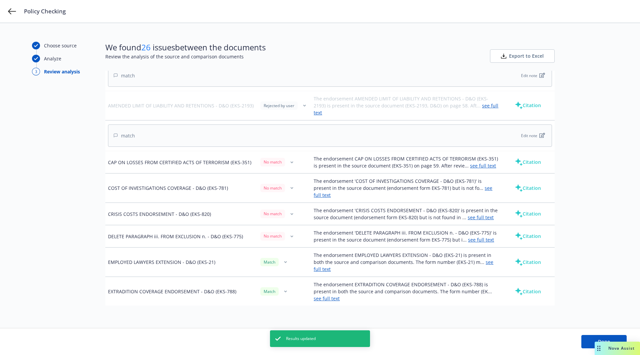
click at [290, 161] on icon "button" at bounding box center [291, 162] width 3 height 2
click at [290, 142] on link "Mark as wrong" at bounding box center [289, 139] width 54 height 13
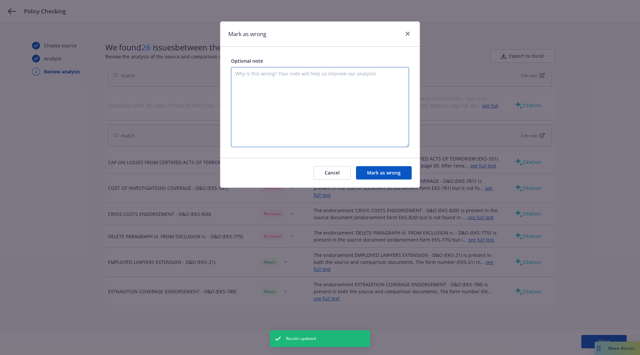
click at [327, 125] on textarea at bounding box center [320, 107] width 178 height 80
type textarea "match"
click at [396, 176] on button "Mark as wrong" at bounding box center [384, 172] width 56 height 13
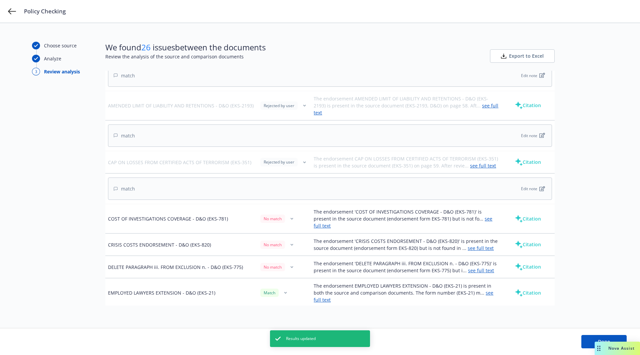
click at [290, 215] on button "button" at bounding box center [292, 219] width 8 height 8
click at [290, 190] on link "Mark as wrong" at bounding box center [289, 192] width 54 height 13
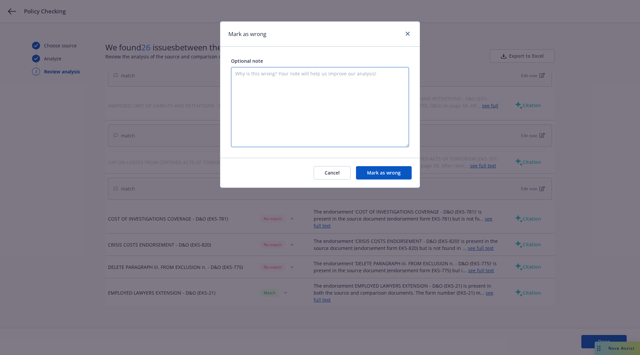
click at [319, 135] on textarea at bounding box center [320, 107] width 178 height 80
type textarea "match"
click at [380, 174] on button "Mark as wrong" at bounding box center [384, 172] width 56 height 13
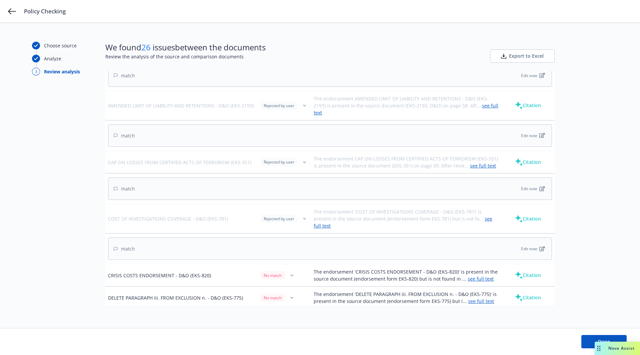
click at [291, 274] on icon "button" at bounding box center [292, 274] width 2 height 1
click at [285, 242] on link "Mark as wrong" at bounding box center [289, 244] width 54 height 13
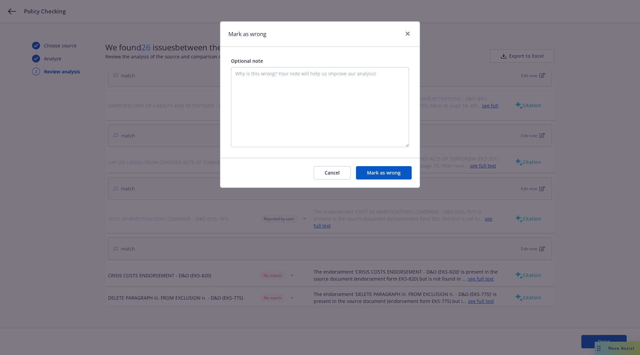
click at [385, 171] on button "Mark as wrong" at bounding box center [384, 172] width 56 height 13
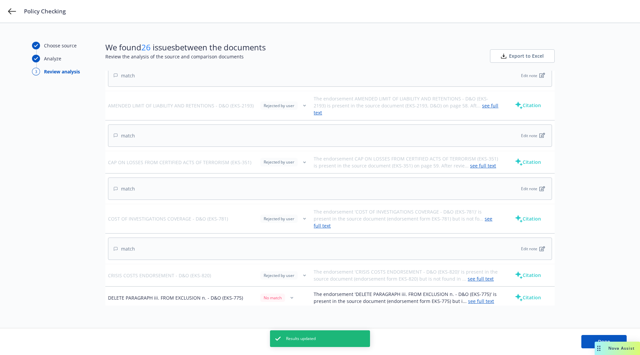
click at [291, 297] on icon "button" at bounding box center [292, 297] width 2 height 1
click at [293, 273] on link "Mark as wrong" at bounding box center [289, 266] width 54 height 13
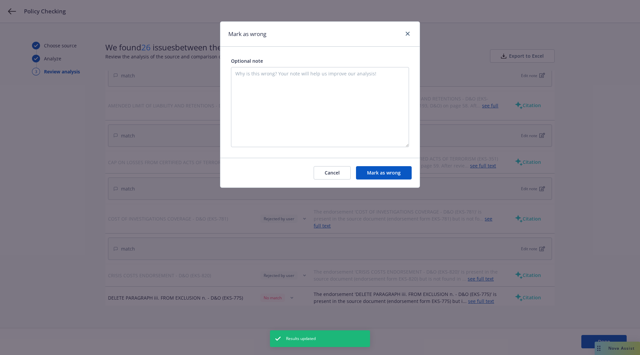
click at [384, 170] on button "Mark as wrong" at bounding box center [384, 172] width 56 height 13
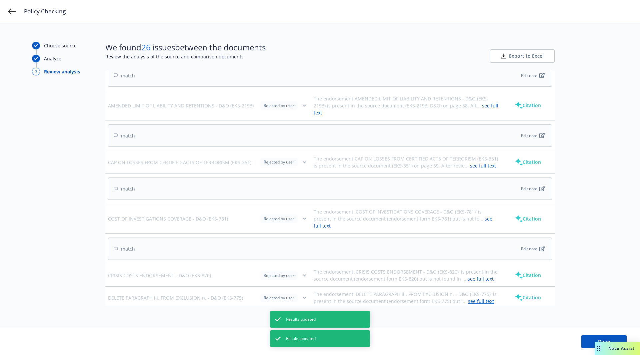
click at [303, 274] on icon "button" at bounding box center [304, 275] width 3 height 2
click at [338, 264] on td "The endorsement 'CRISIS COSTS ENDORSEMENT - D&O (EKS-820)' is present in the so…" at bounding box center [406, 275] width 190 height 22
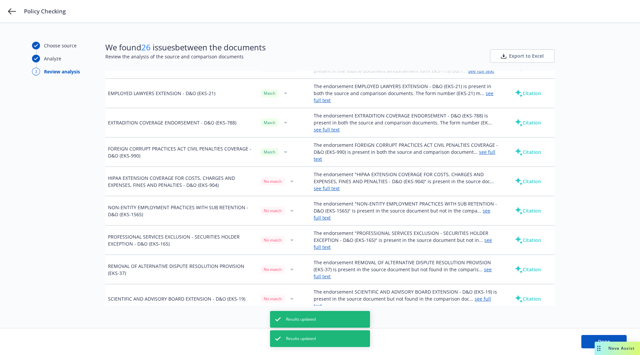
scroll to position [1335, 0]
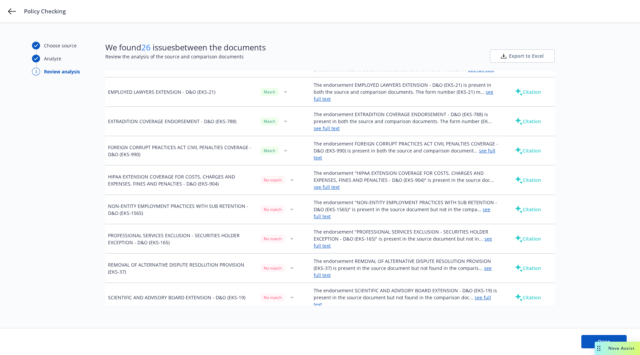
click at [292, 176] on button "button" at bounding box center [292, 180] width 8 height 8
click at [286, 147] on link "Mark as wrong" at bounding box center [289, 148] width 54 height 13
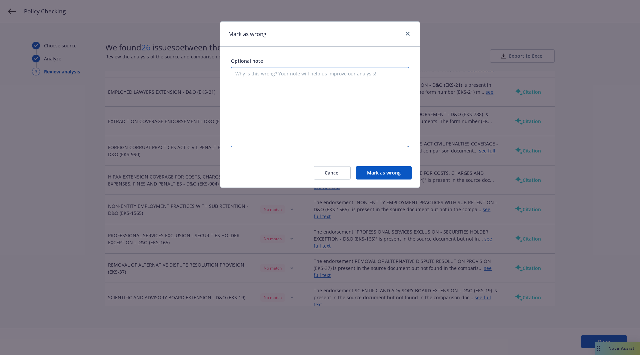
click at [321, 118] on textarea at bounding box center [320, 107] width 178 height 80
type textarea "match"
click at [395, 177] on button "Mark as wrong" at bounding box center [384, 172] width 56 height 13
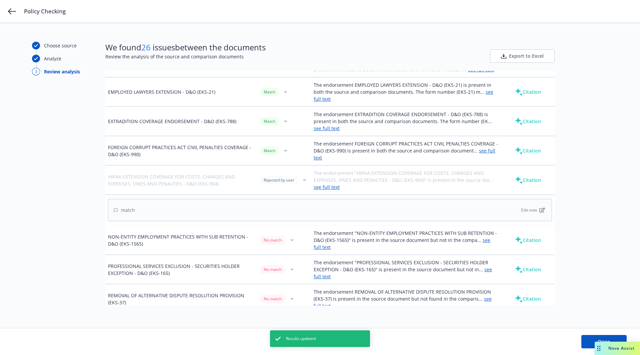
click at [291, 236] on button "button" at bounding box center [292, 240] width 8 height 8
click at [287, 204] on link "Mark as wrong" at bounding box center [289, 208] width 54 height 13
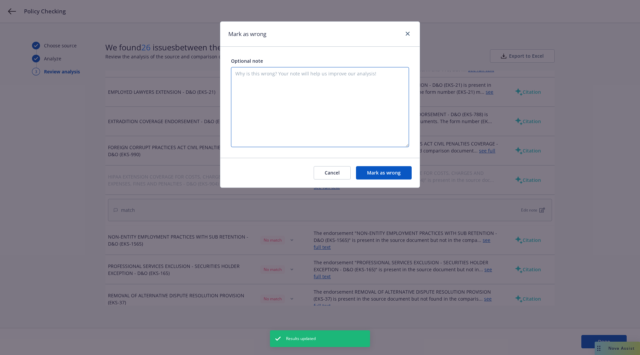
click at [326, 128] on textarea at bounding box center [320, 107] width 178 height 80
type textarea "match"
click at [369, 168] on button "Mark as wrong" at bounding box center [384, 172] width 56 height 13
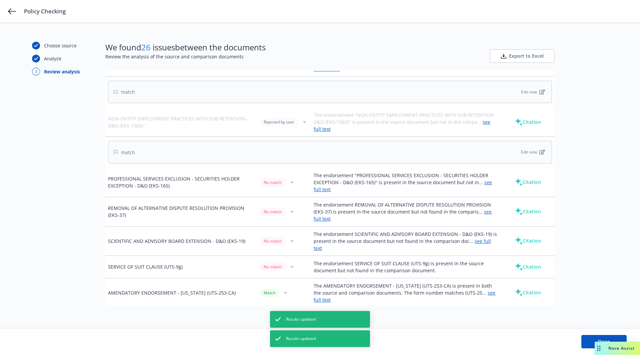
scroll to position [1452, 0]
click at [288, 178] on button "button" at bounding box center [292, 182] width 8 height 8
click at [294, 151] on link "Mark as wrong" at bounding box center [289, 150] width 54 height 13
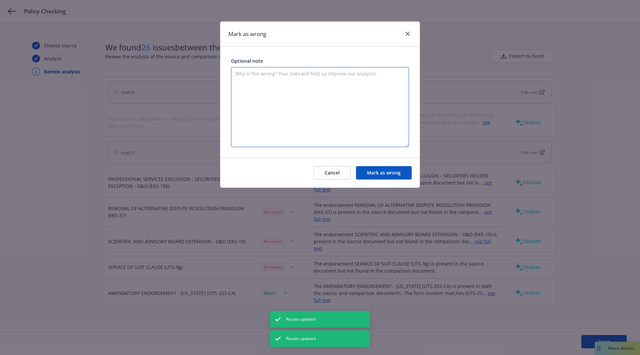
click at [326, 108] on textarea at bounding box center [320, 107] width 178 height 80
type textarea "match"
click at [377, 168] on button "Mark as wrong" at bounding box center [384, 172] width 56 height 13
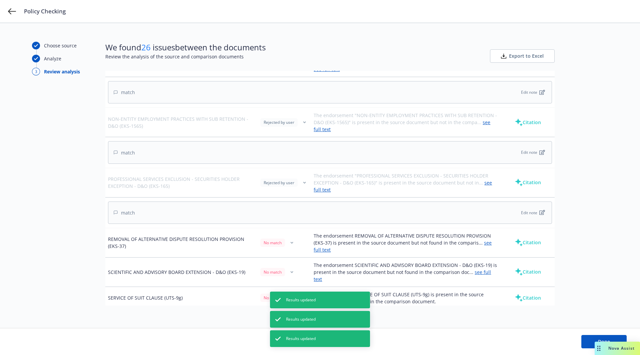
click at [290, 228] on td "No match" at bounding box center [284, 242] width 53 height 29
click at [290, 241] on icon "button" at bounding box center [291, 242] width 3 height 2
click at [294, 209] on link "Mark as wrong" at bounding box center [289, 209] width 54 height 13
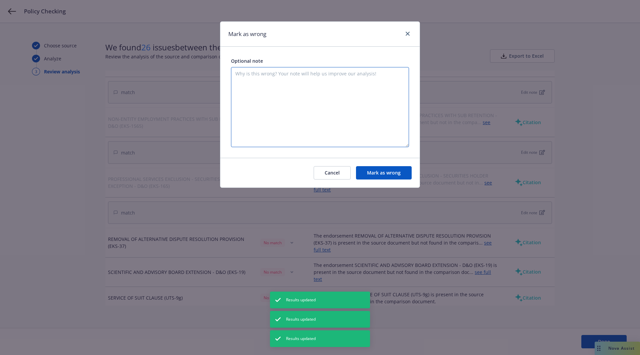
click at [387, 139] on textarea at bounding box center [320, 107] width 178 height 80
type textarea "match"
click at [382, 170] on button "Mark as wrong" at bounding box center [384, 172] width 56 height 13
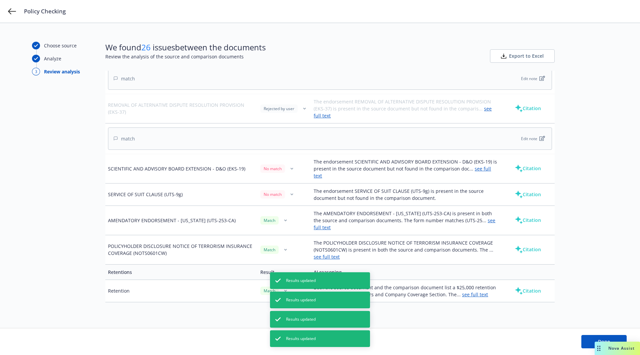
scroll to position [1590, 0]
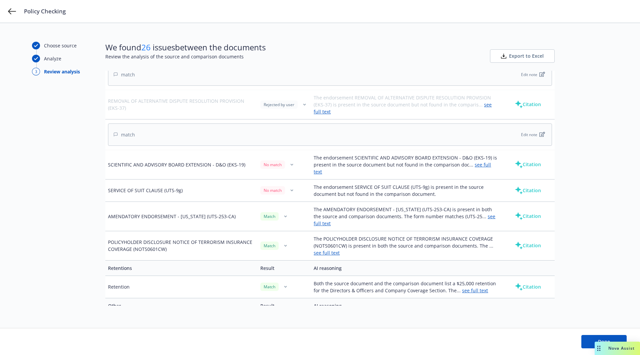
click at [290, 160] on button "button" at bounding box center [292, 164] width 8 height 8
click at [286, 129] on link "Mark as wrong" at bounding box center [289, 127] width 54 height 13
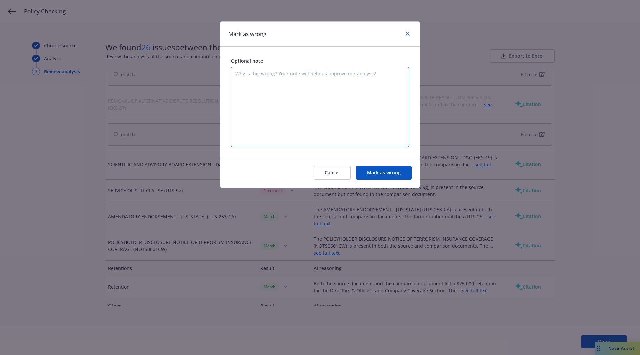
click at [319, 118] on textarea at bounding box center [320, 107] width 178 height 80
type textarea "match"
click at [375, 167] on button "Mark as wrong" at bounding box center [384, 172] width 56 height 13
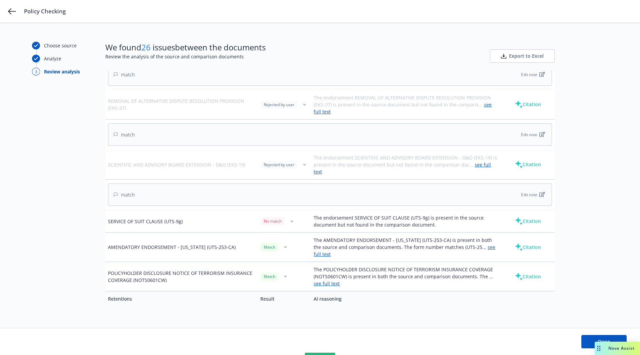
click at [290, 160] on div "Rejected by user" at bounding box center [278, 164] width 37 height 8
click at [291, 217] on button "button" at bounding box center [292, 221] width 8 height 8
click at [280, 180] on link "Mark as wrong" at bounding box center [289, 179] width 54 height 13
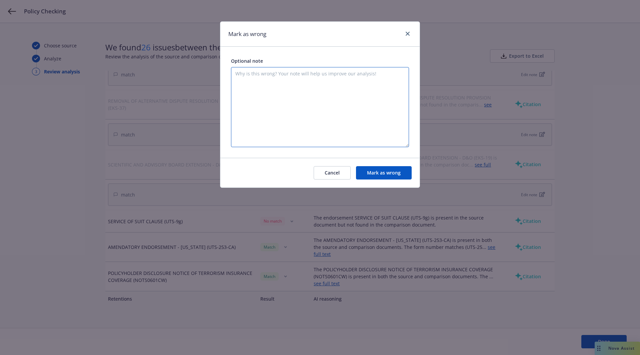
click at [251, 84] on textarea at bounding box center [320, 107] width 178 height 80
type textarea "match"
click at [392, 175] on button "Mark as wrong" at bounding box center [384, 172] width 56 height 13
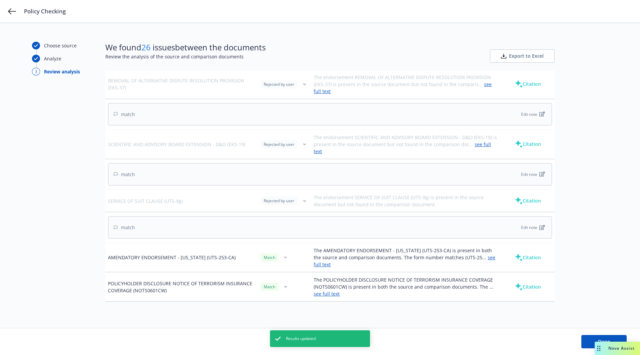
scroll to position [1676, 0]
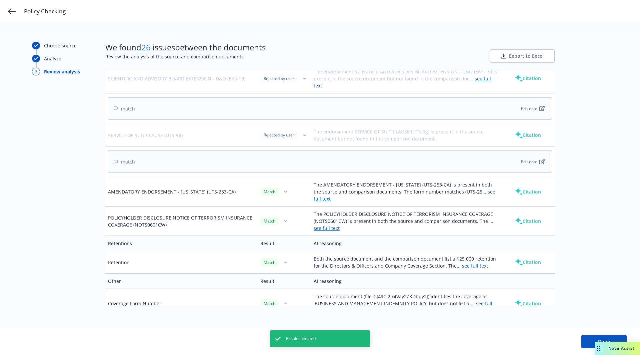
click at [468, 329] on link "see full text" at bounding box center [476, 332] width 26 height 6
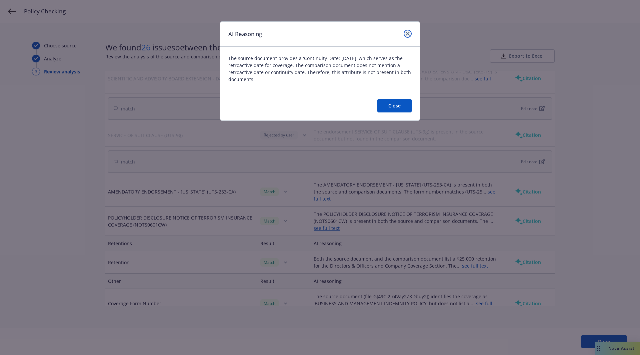
click at [408, 33] on icon "close" at bounding box center [408, 34] width 4 height 4
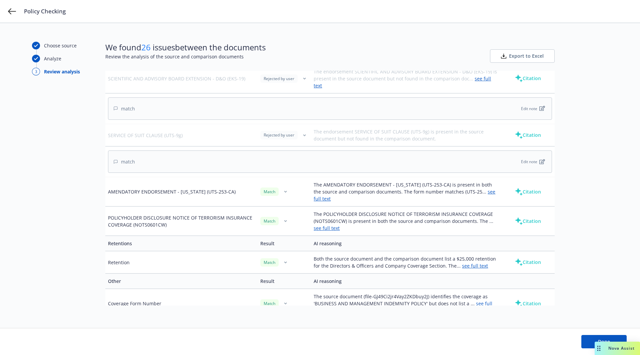
click at [290, 325] on button "button" at bounding box center [292, 329] width 8 height 8
click at [284, 286] on link "Mark as wrong" at bounding box center [289, 286] width 54 height 13
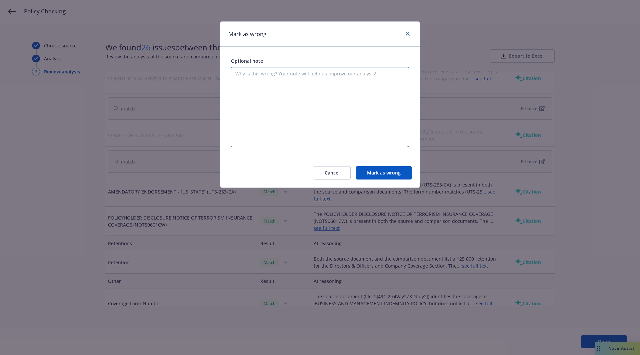
click at [293, 119] on textarea at bounding box center [320, 107] width 178 height 80
type textarea "continuity date matches"
click at [390, 171] on button "Mark as wrong" at bounding box center [384, 172] width 56 height 13
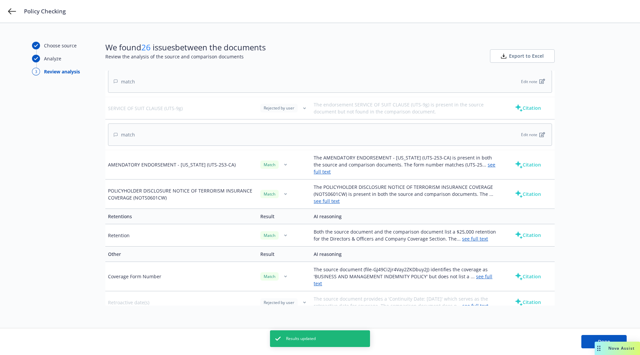
scroll to position [1707, 0]
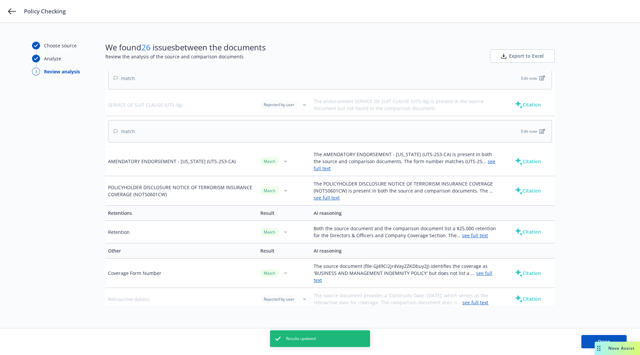
click at [469, 352] on link "see full text" at bounding box center [475, 355] width 26 height 6
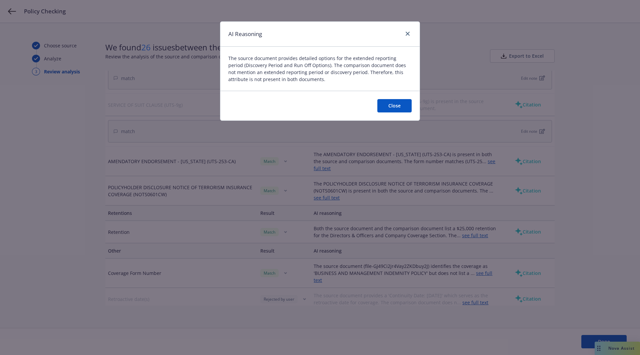
click at [401, 106] on button "Close" at bounding box center [394, 105] width 34 height 13
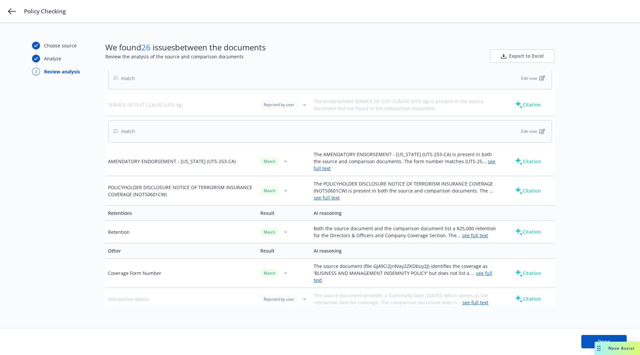
click at [285, 348] on div "No match" at bounding box center [284, 352] width 48 height 8
click at [292, 348] on button "button" at bounding box center [292, 352] width 8 height 8
click at [287, 309] on link "Mark as wrong" at bounding box center [289, 308] width 54 height 13
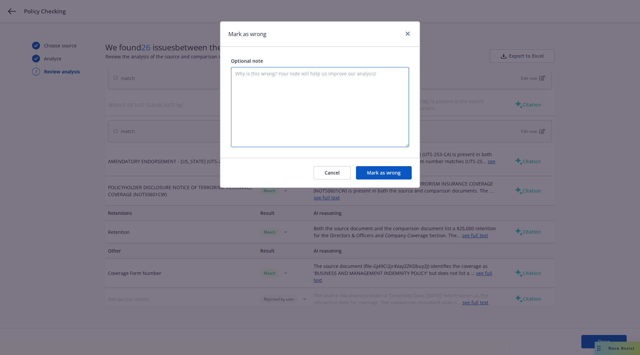
click at [298, 114] on textarea at bounding box center [320, 107] width 178 height 80
type textarea "they match"
click at [389, 168] on button "Mark as wrong" at bounding box center [384, 172] width 56 height 13
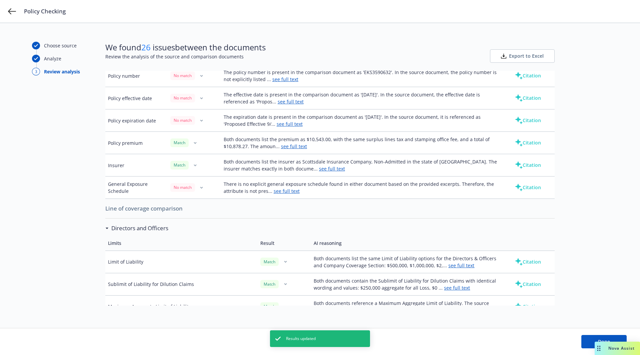
scroll to position [0, 0]
